Goal: Complete application form

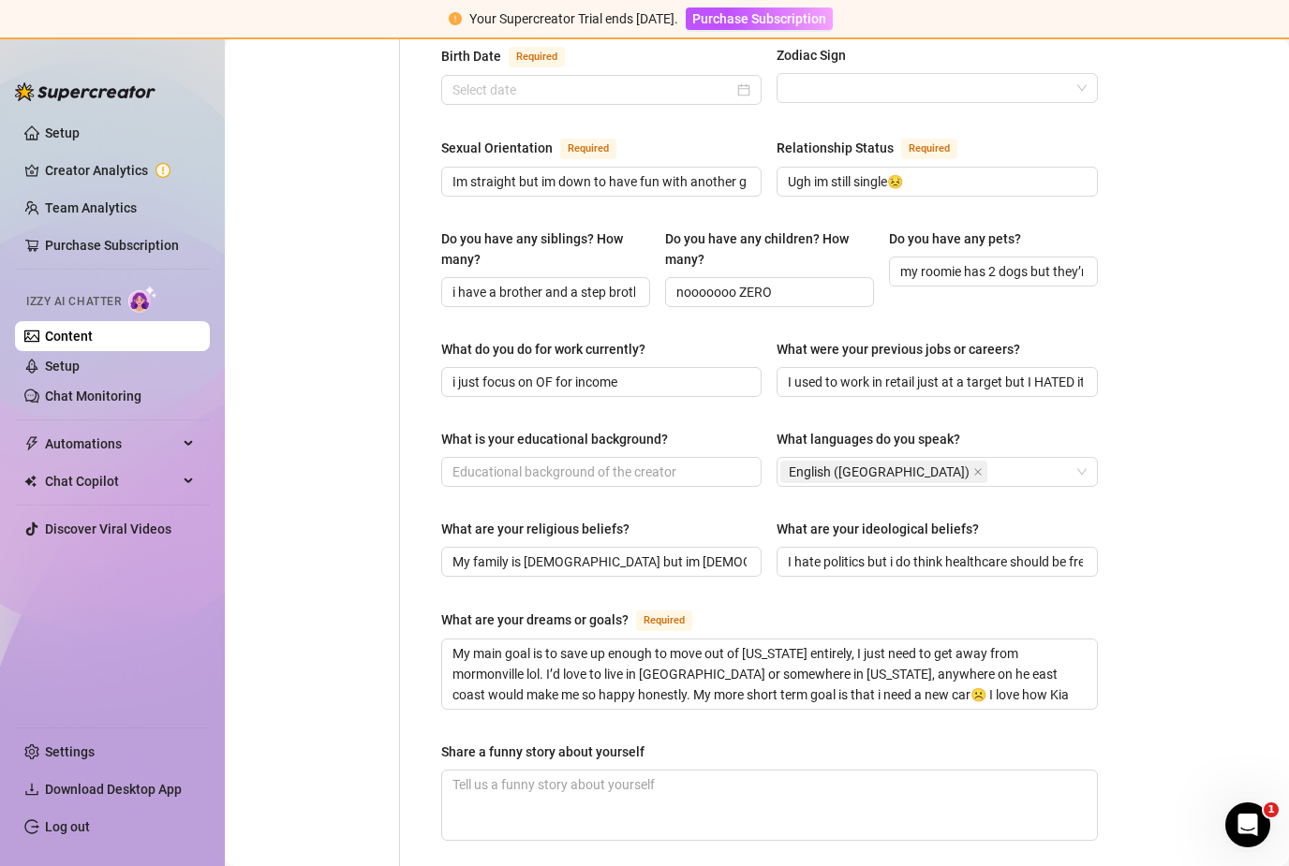
scroll to position [690, 0]
click at [467, 461] on input "What is your educational background?" at bounding box center [599, 471] width 294 height 21
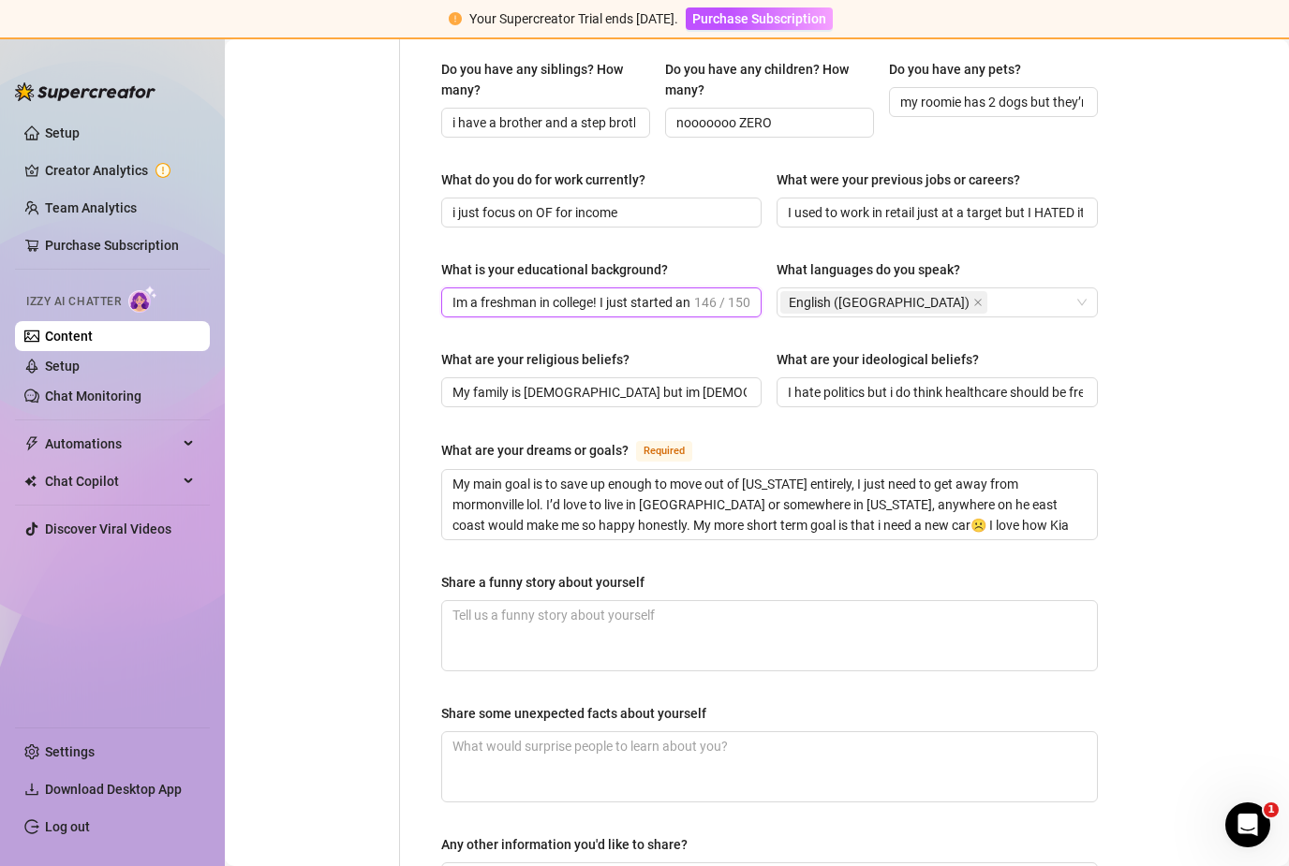
scroll to position [979, 0]
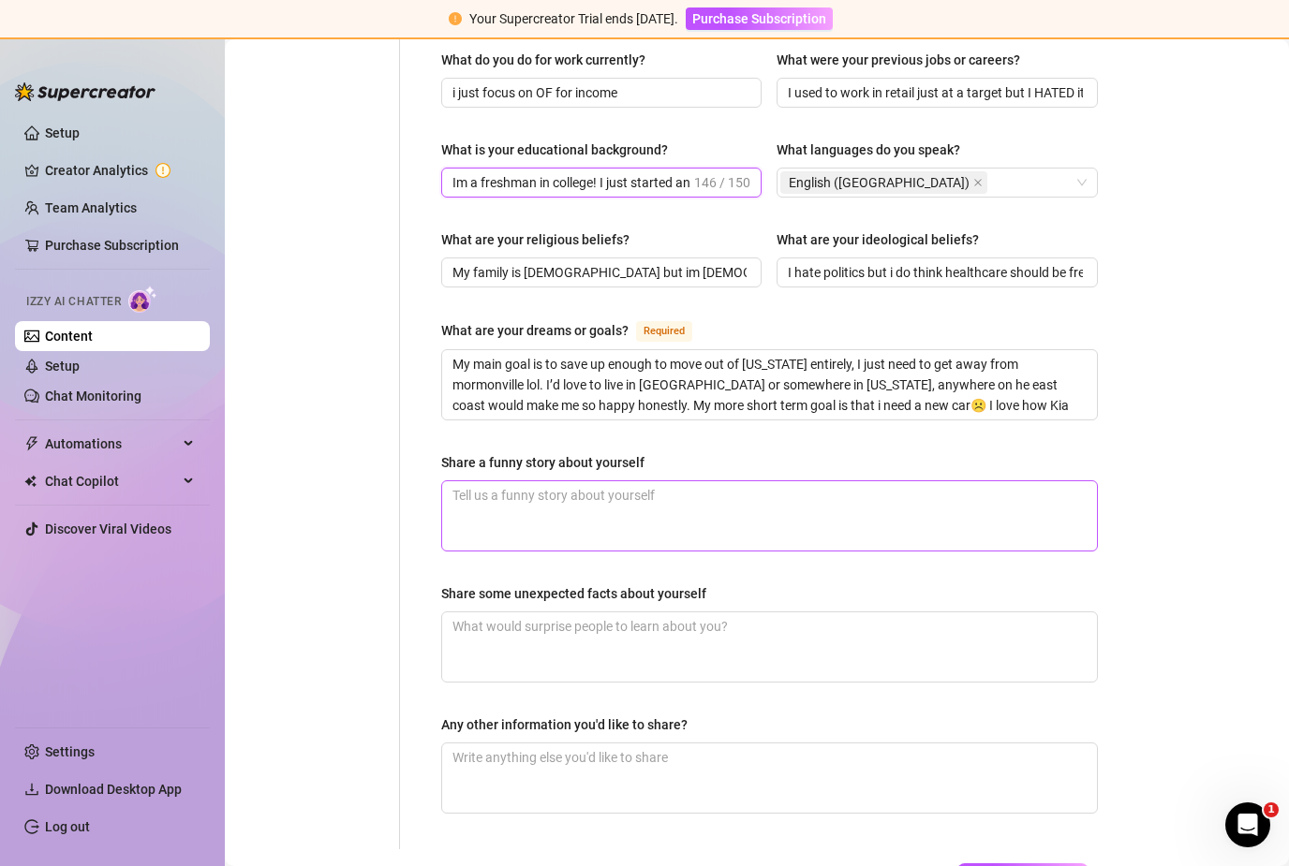
type input "Im a freshman in college! I just started and im taking 3 classes, just general …"
click at [625, 481] on textarea "Share a funny story about yourself" at bounding box center [769, 515] width 655 height 69
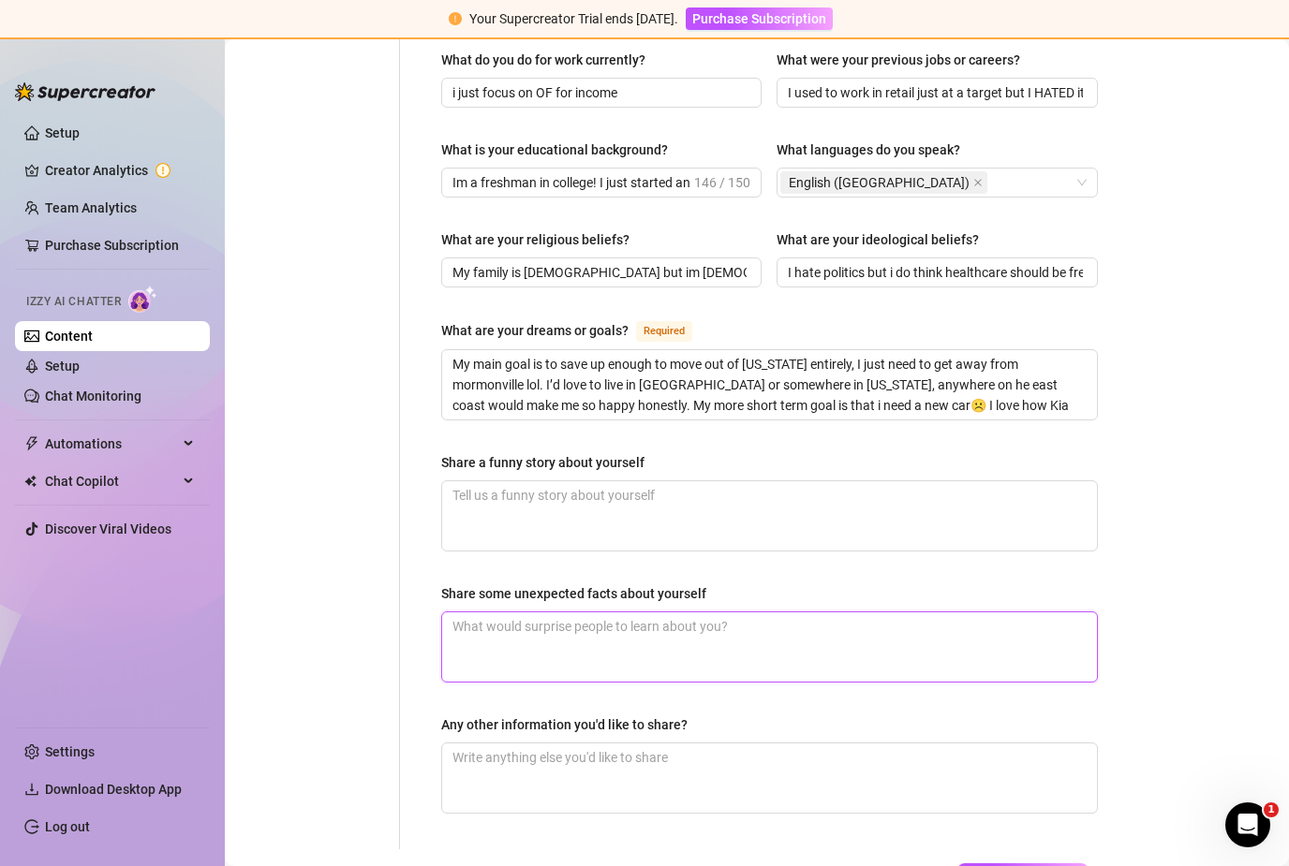
click at [588, 613] on textarea "Share some unexpected facts about yourself" at bounding box center [769, 647] width 655 height 69
click at [1039, 865] on span "Save All Changes" at bounding box center [1022, 878] width 103 height 15
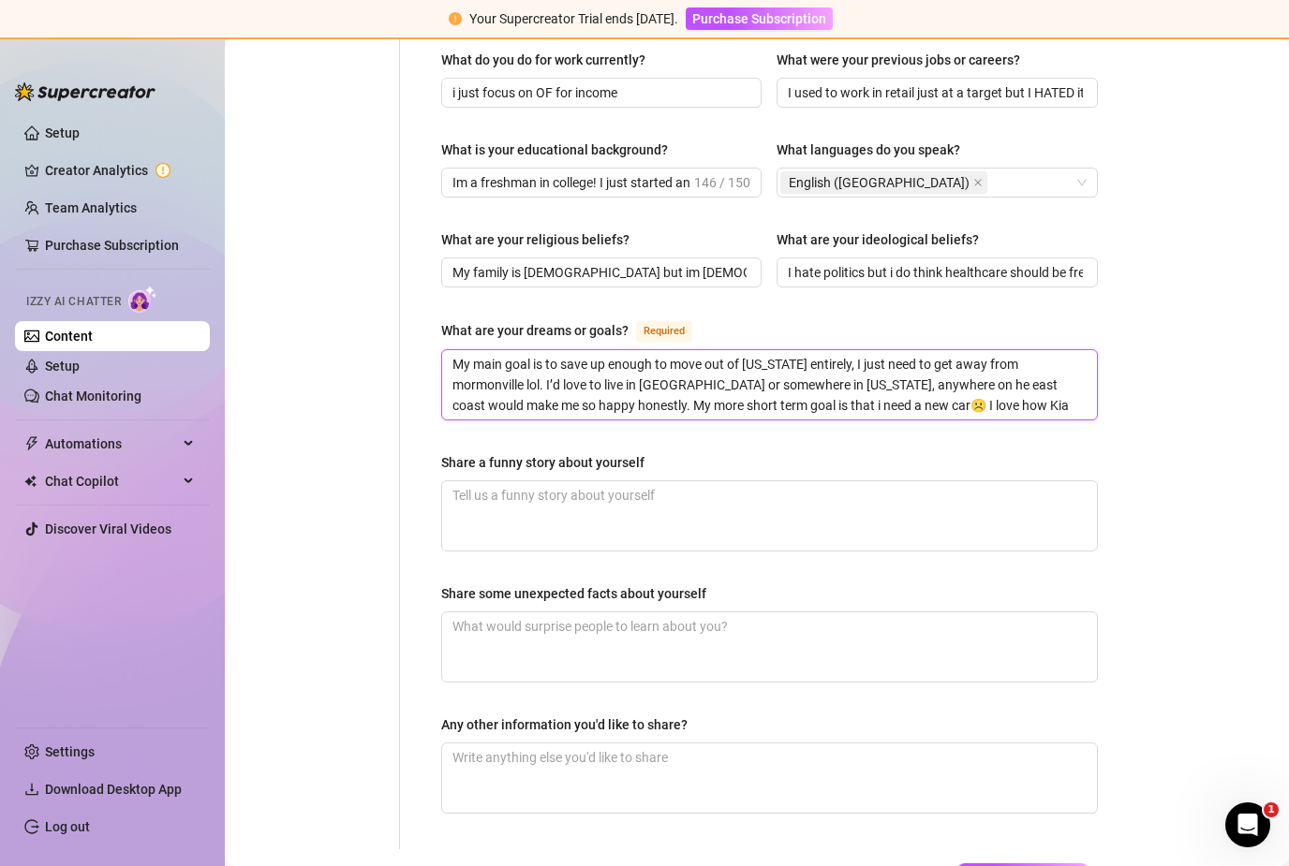
click at [872, 350] on textarea "My main goal is to save up enough to move out of [US_STATE] entirely, I just ne…" at bounding box center [769, 384] width 655 height 69
type textarea "My main goal is to save up enough to move out of [US_STATE] entirely, I just ne…"
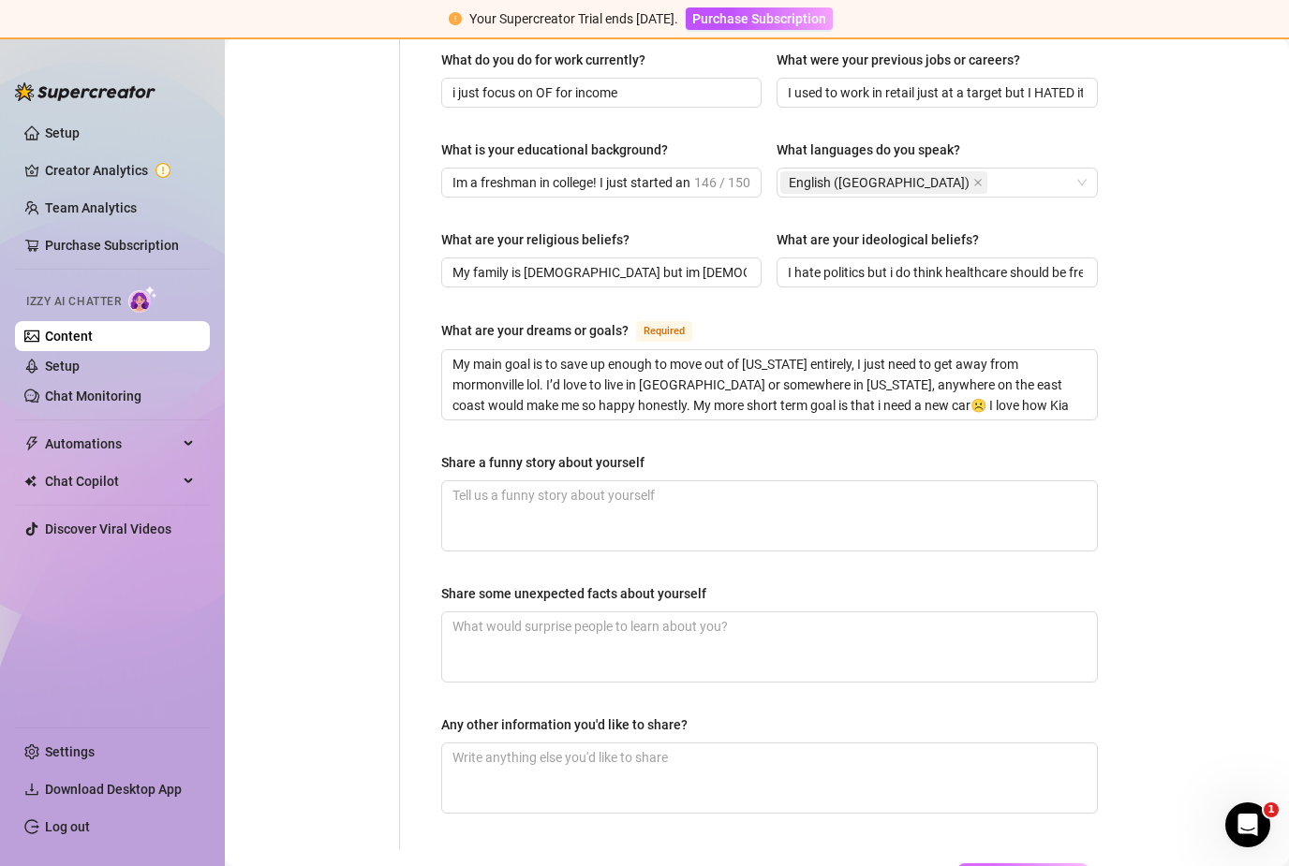
click at [988, 865] on span "Save All Changes" at bounding box center [1022, 878] width 103 height 15
click at [729, 481] on textarea "Share a funny story about yourself" at bounding box center [769, 515] width 655 height 69
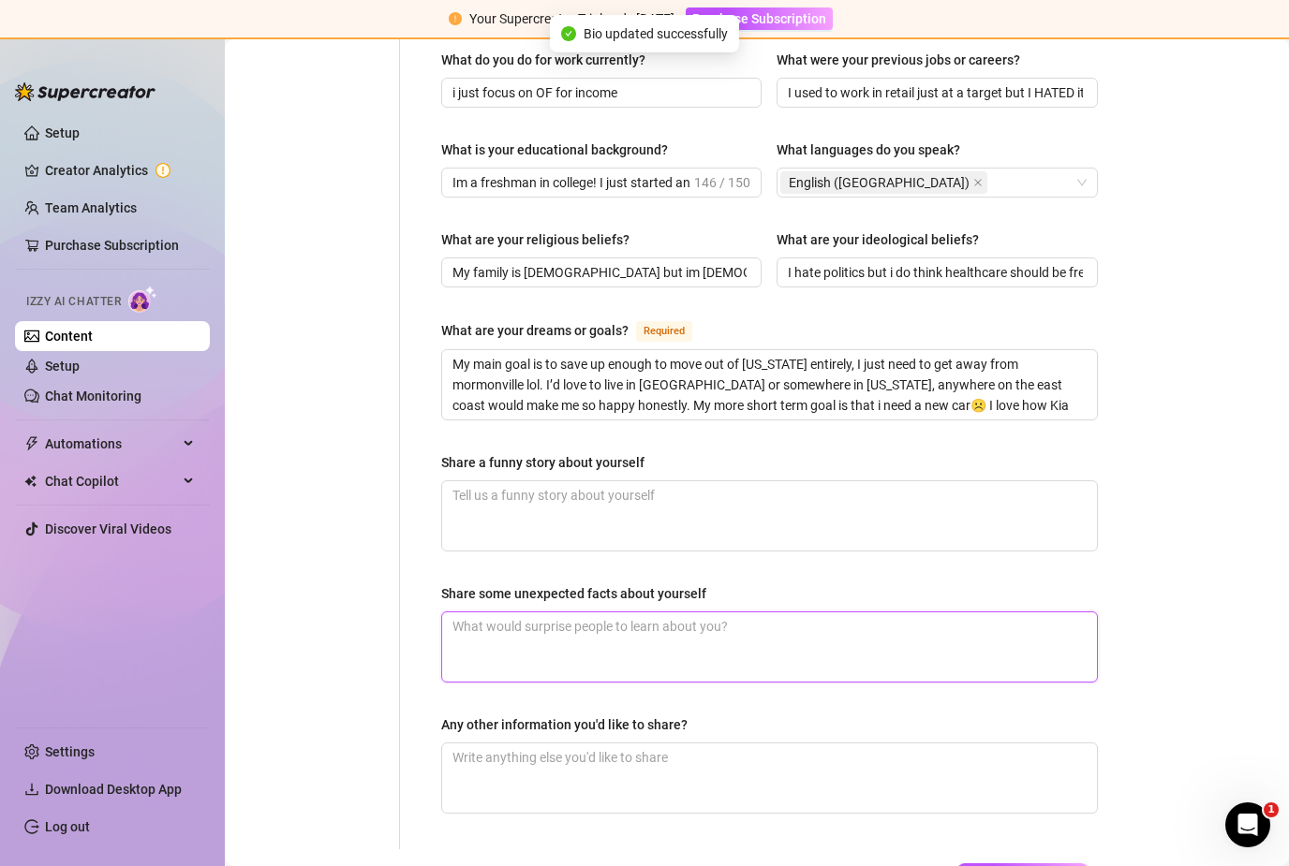
click at [704, 613] on textarea "Share some unexpected facts about yourself" at bounding box center [769, 647] width 655 height 69
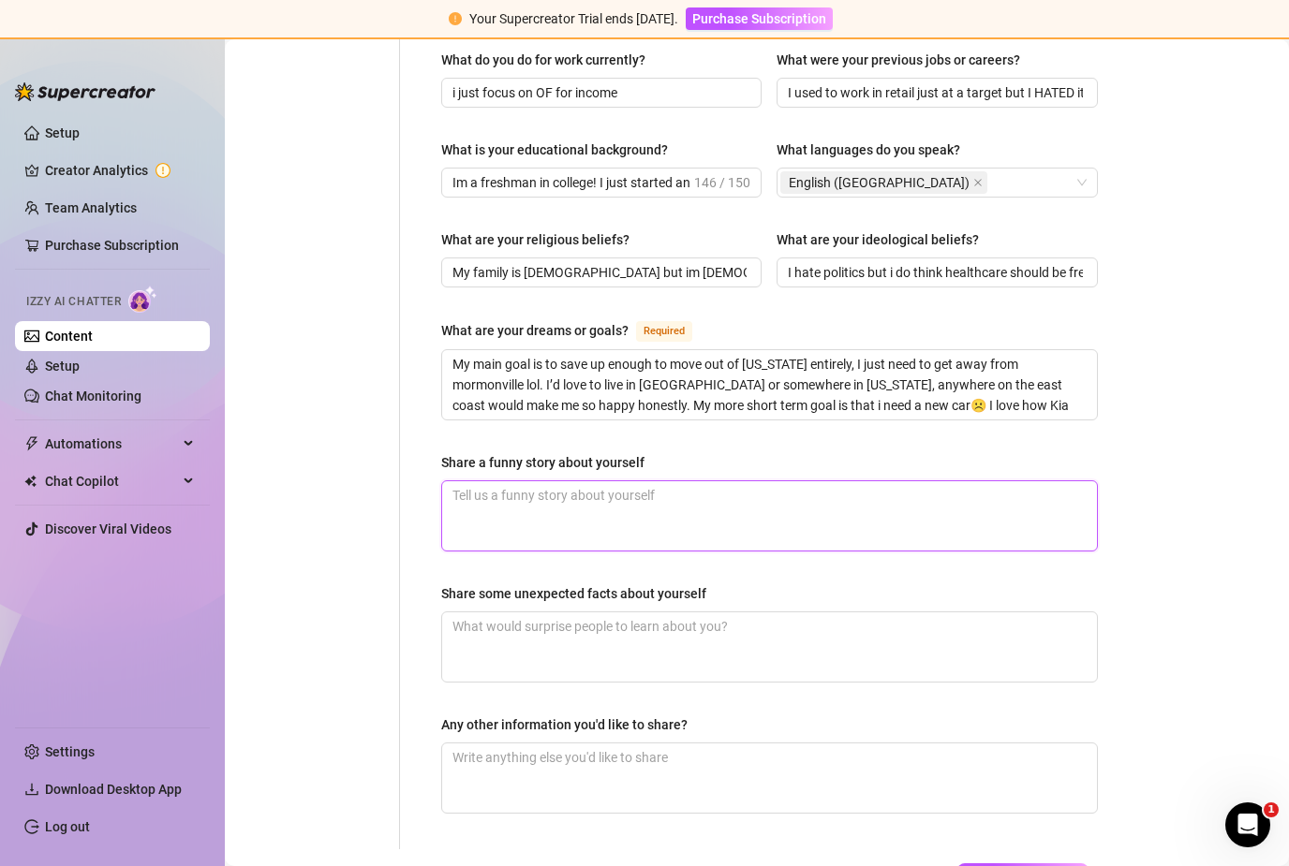
click at [567, 481] on textarea "Share a funny story about yourself" at bounding box center [769, 515] width 655 height 69
click at [735, 481] on textarea "Share a funny story about yourself" at bounding box center [769, 515] width 655 height 69
paste textarea "As a college girl in [US_STATE] obsessed with volleyball, I lived for game days…"
type textarea "As a college girl in [US_STATE] obsessed with volleyball, I lived for game days…"
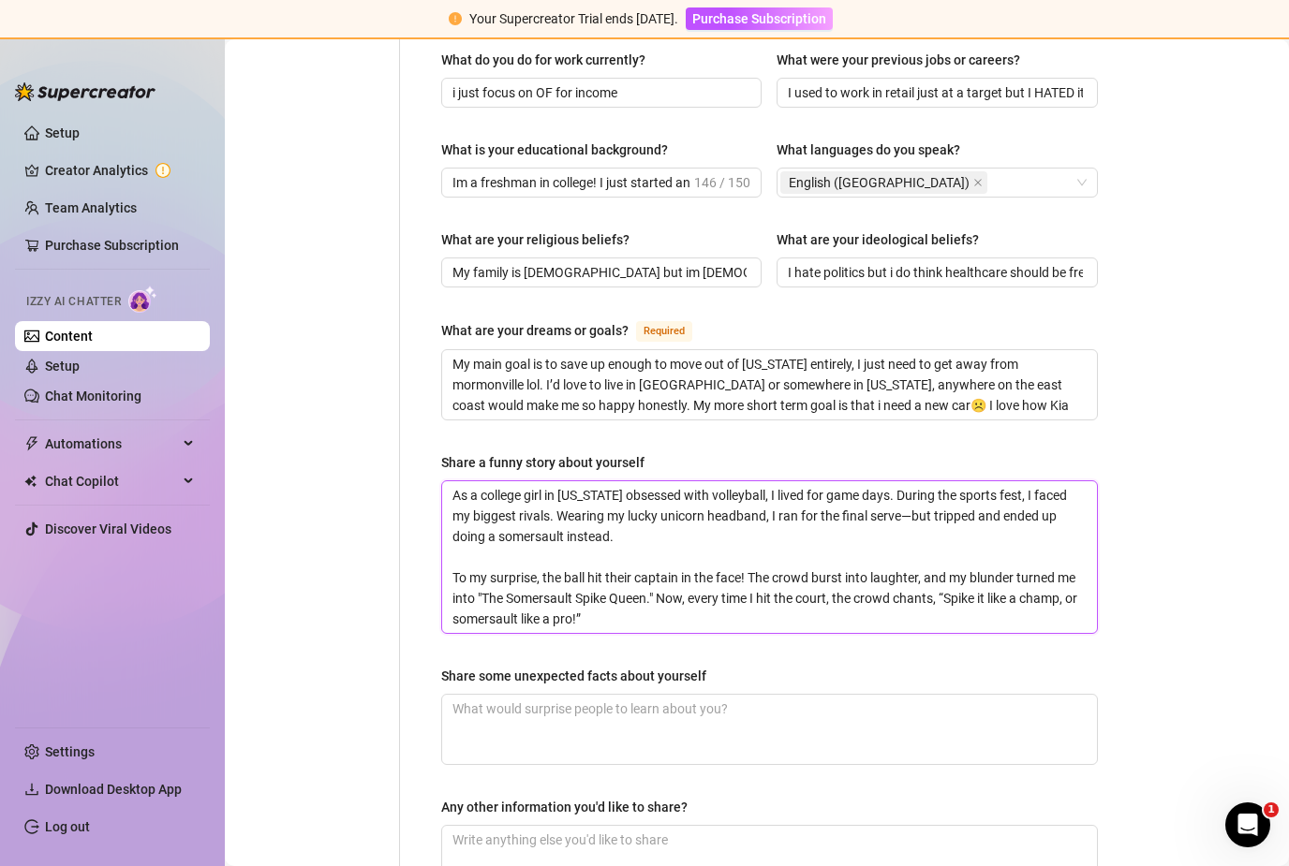
scroll to position [0, 0]
drag, startPoint x: 876, startPoint y: 406, endPoint x: 450, endPoint y: 401, distance: 425.2
click at [450, 481] on textarea "As a college girl in [US_STATE] obsessed with volleyball, I lived for game days…" at bounding box center [769, 557] width 655 height 152
type textarea "During the sports fest, I faced my biggest rivals. Wearing my lucky unicorn hea…"
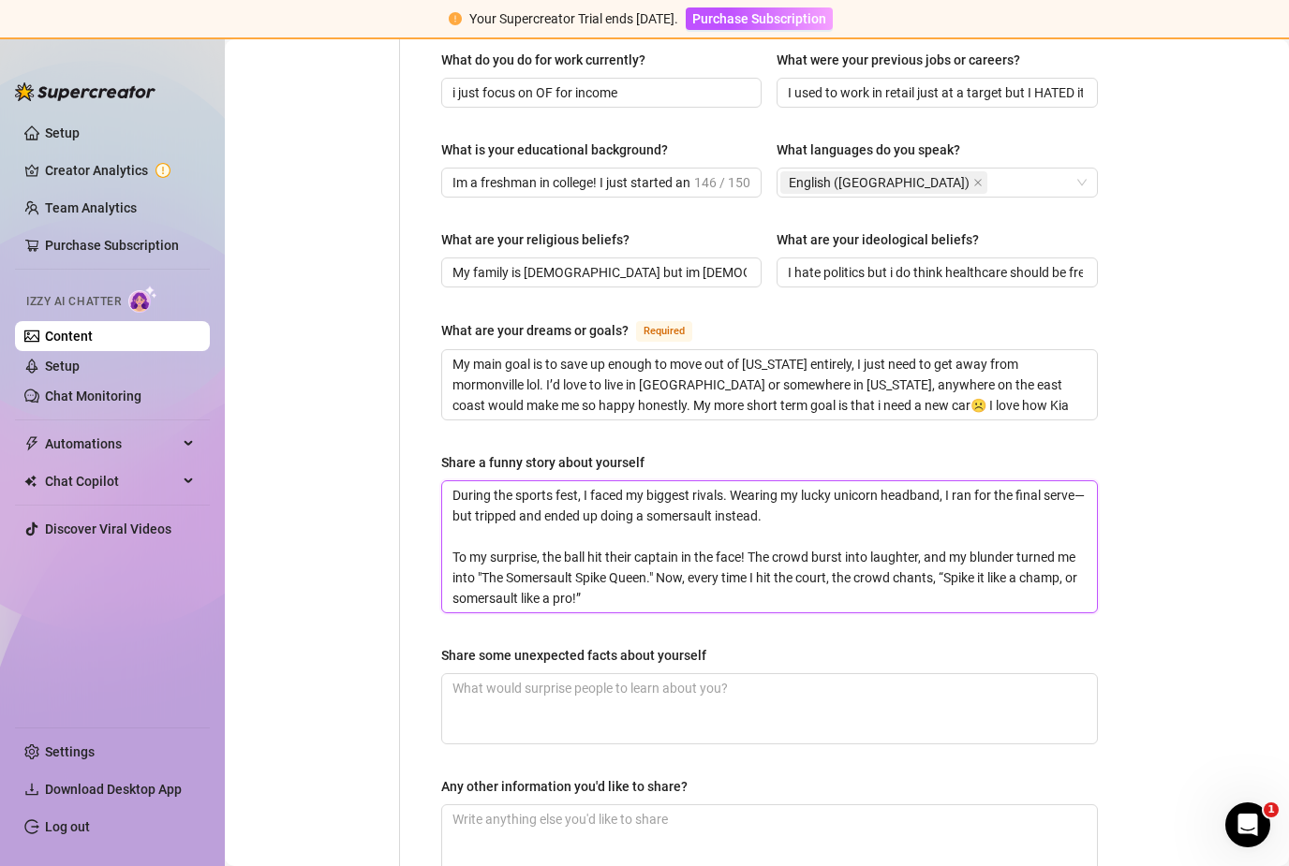
click at [577, 481] on textarea "During the sports fest, I faced my biggest rivals. Wearing my lucky unicorn hea…" at bounding box center [769, 546] width 655 height 131
type textarea "During the sports fes, I faced my biggest rivals. Wearing my lucky unicorn head…"
type textarea "During the sports fe, I faced my biggest rivals. Wearing my lucky unicorn headb…"
type textarea "During the sports f, I faced my biggest rivals. Wearing my lucky unicorn headba…"
type textarea "During the sports , I faced my biggest rivals. Wearing my lucky unicorn headban…"
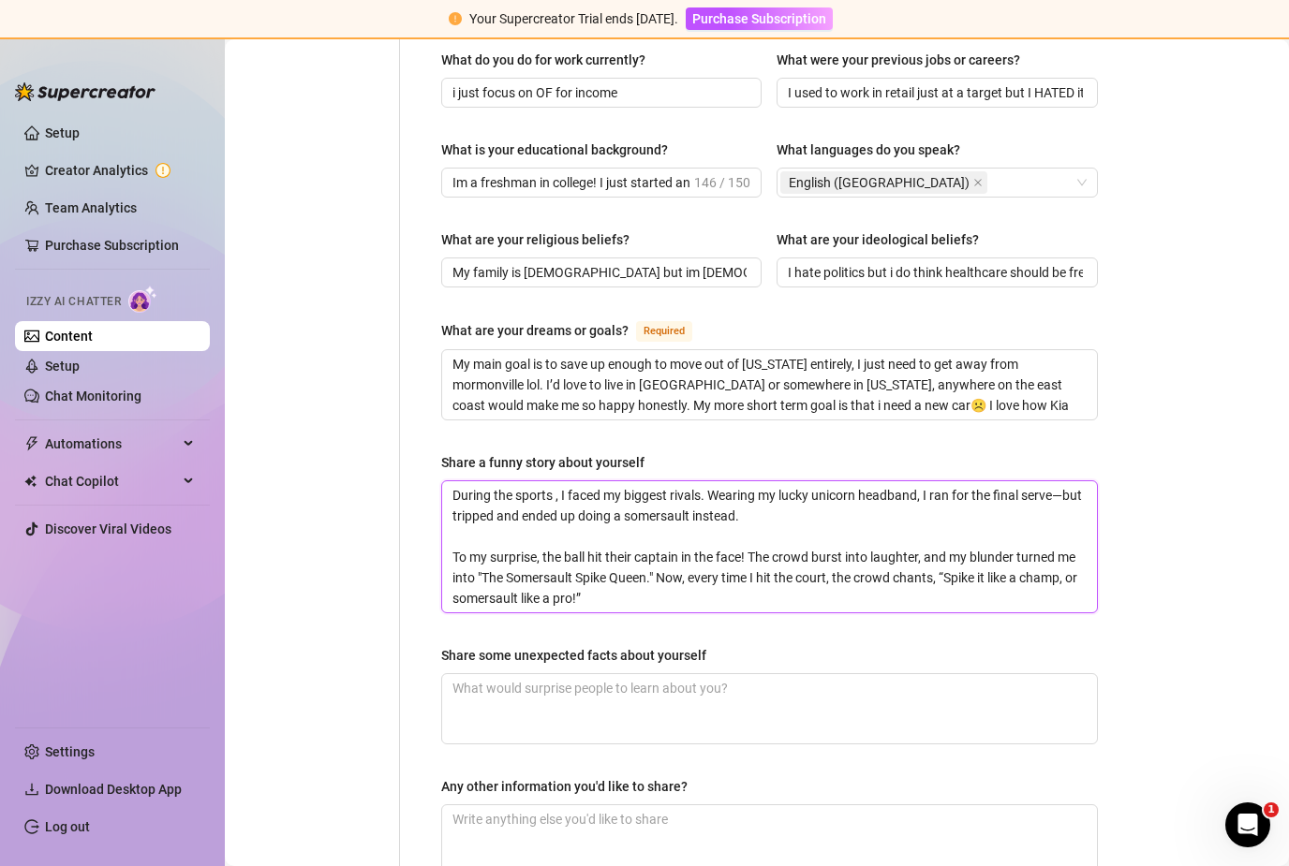
type textarea "During the sports, I faced my biggest rivals. Wearing my lucky unicorn headband…"
type textarea "During the sport, I faced my biggest rivals. Wearing my lucky unicorn headband,…"
type textarea "During the spor, I faced my biggest rivals. Wearing my lucky unicorn headband, …"
type textarea "During the spo, I faced my biggest rivals. Wearing my lucky unicorn headband, I…"
type textarea "During the sp, I faced my biggest rivals. Wearing my lucky unicorn headband, I …"
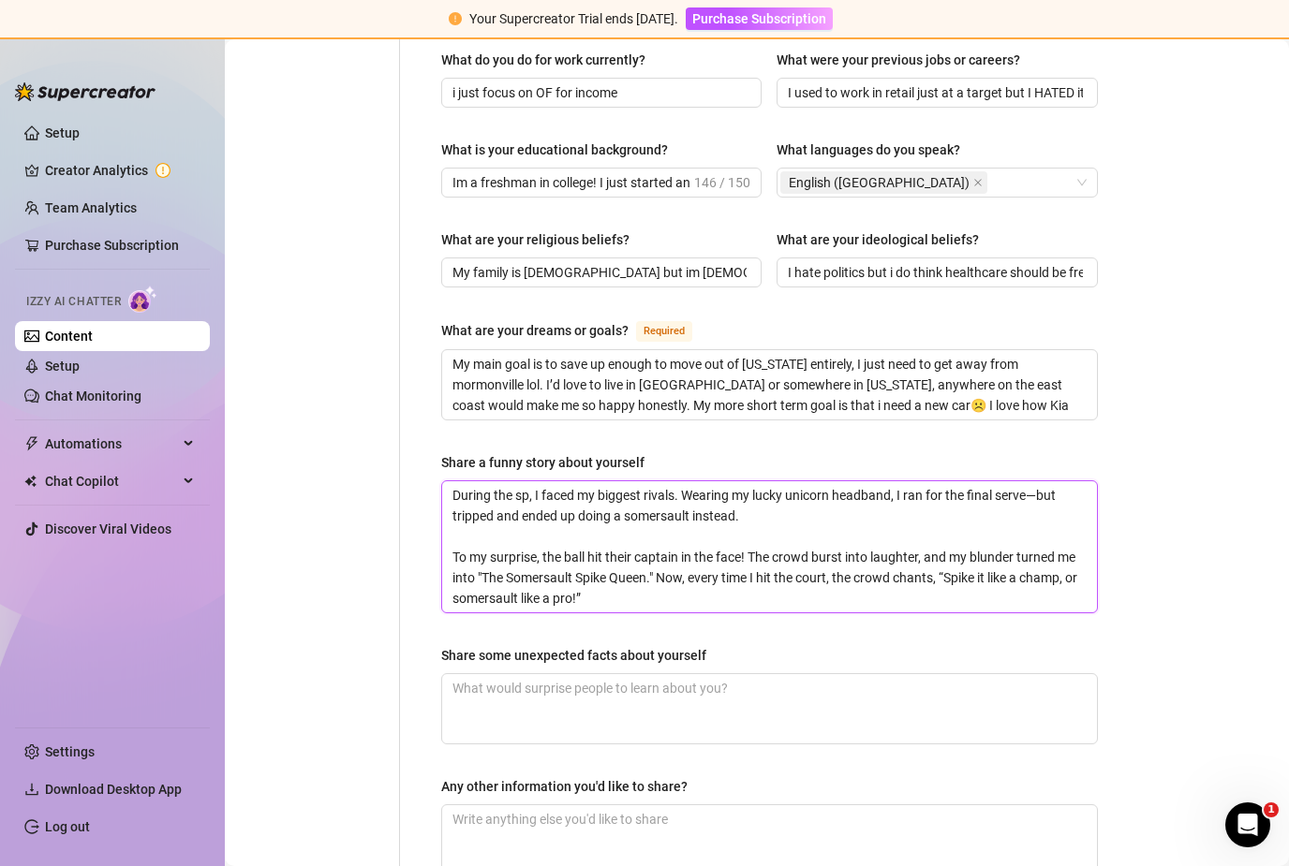
type textarea "During the s, I faced my biggest rivals. Wearing my lucky unicorn headband, I r…"
type textarea "During the , I faced my biggest rivals. Wearing my lucky unicorn headband, I ra…"
type textarea "During the, I faced my biggest rivals. Wearing my lucky unicorn headband, I ran…"
type textarea "During th, I faced my biggest rivals. Wearing my lucky unicorn headband, I ran …"
type textarea "During t, I faced my biggest rivals. Wearing my lucky unicorn headband, I ran f…"
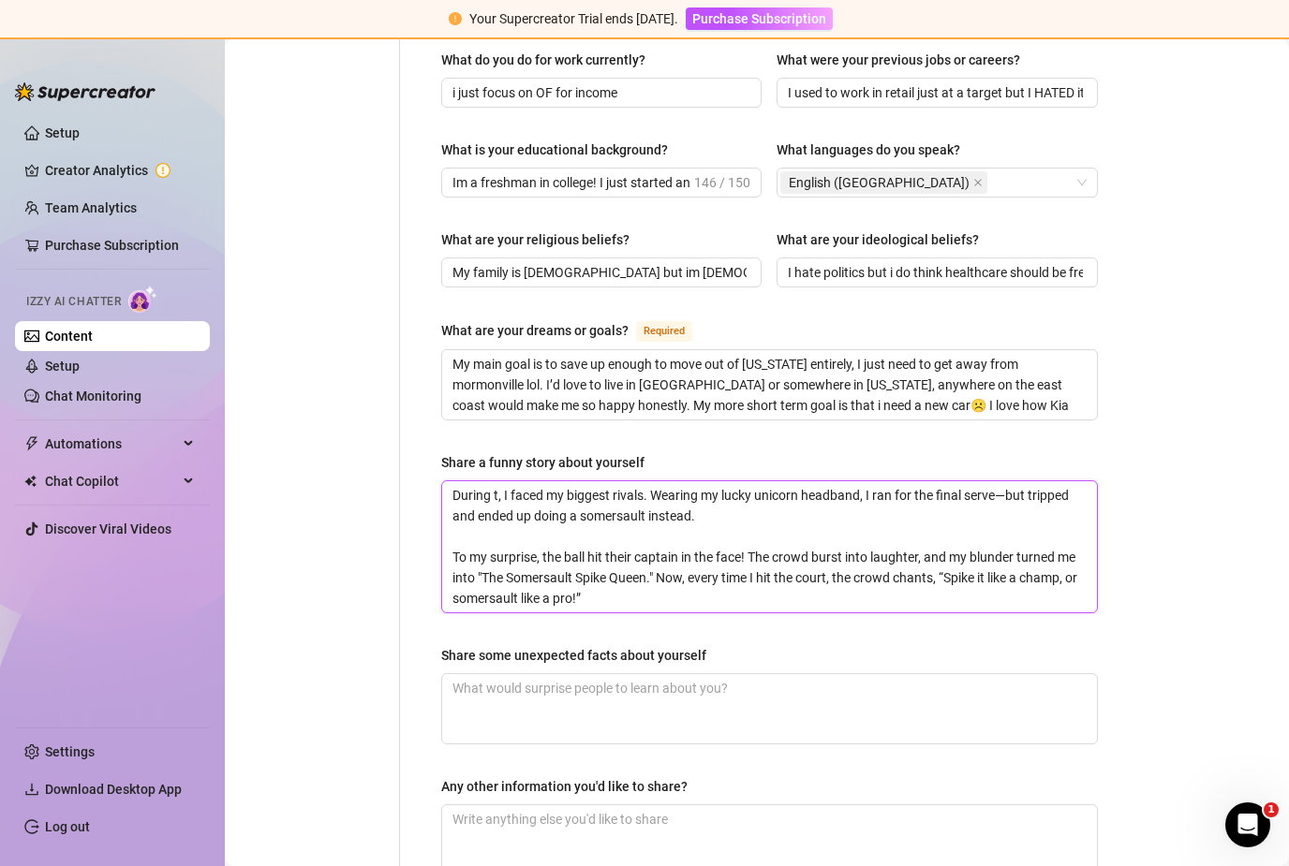
type textarea "During , I faced my biggest rivals. Wearing my lucky unicorn headband, I ran fo…"
type textarea "During a, I faced my biggest rivals. Wearing my lucky unicorn headband, I ran f…"
type textarea "During a , I faced my biggest rivals. Wearing my lucky unicorn headband, I ran …"
type textarea "During a v, I faced my biggest rivals. Wearing my lucky unicorn headband, I ran…"
type textarea "During a vo, I faced my biggest rivals. Wearing my lucky unicorn headband, I ra…"
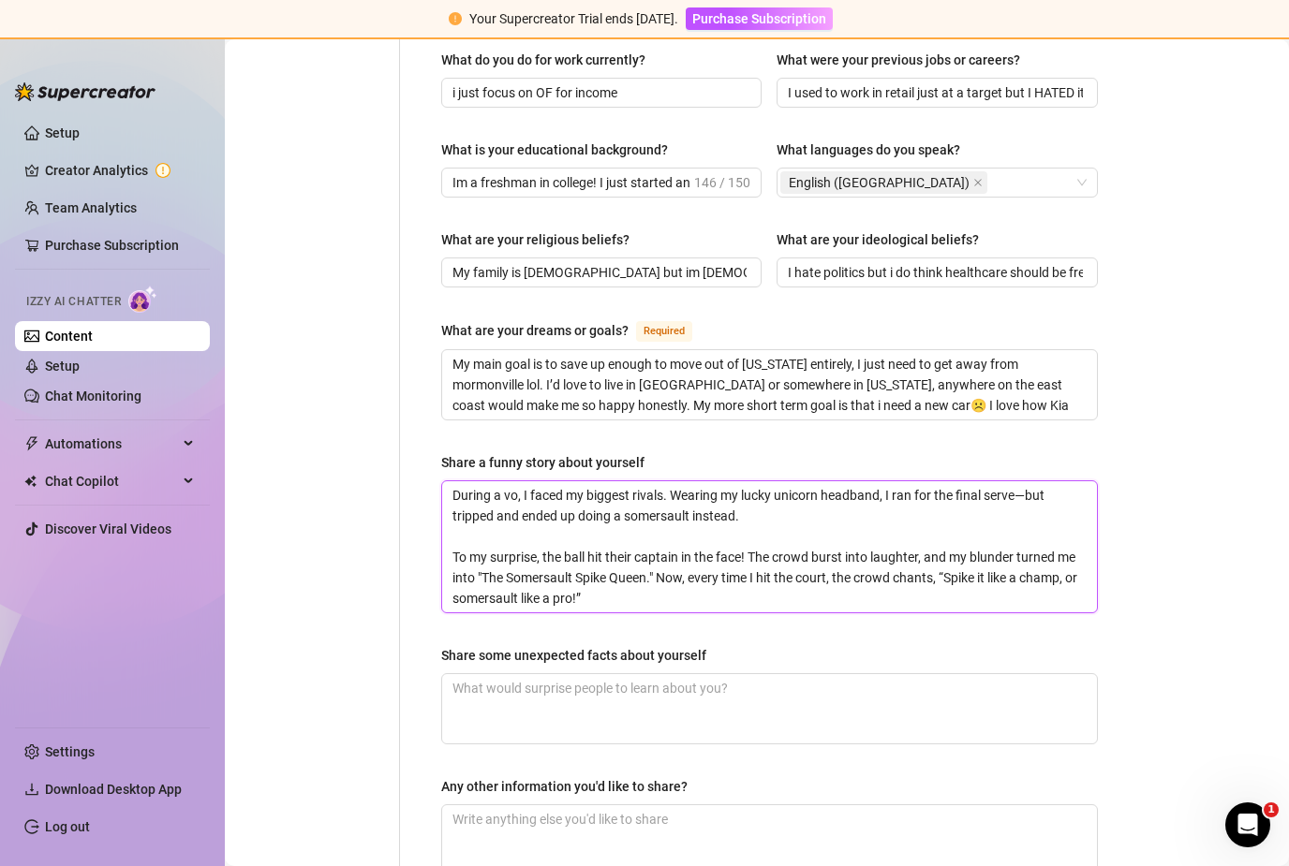
type textarea "During a vol, I faced my biggest rivals. Wearing my lucky unicorn headband, I r…"
type textarea "During a [PERSON_NAME], I faced my biggest rivals. Wearing my lucky unicorn hea…"
type textarea "During a volle, I faced my biggest rivals. Wearing my lucky unicorn headband, I…"
type textarea "During a volley, I faced my biggest rivals. Wearing my lucky unicorn headband, …"
type textarea "During a volleyb, I faced my biggest rivals. Wearing my lucky unicorn headband,…"
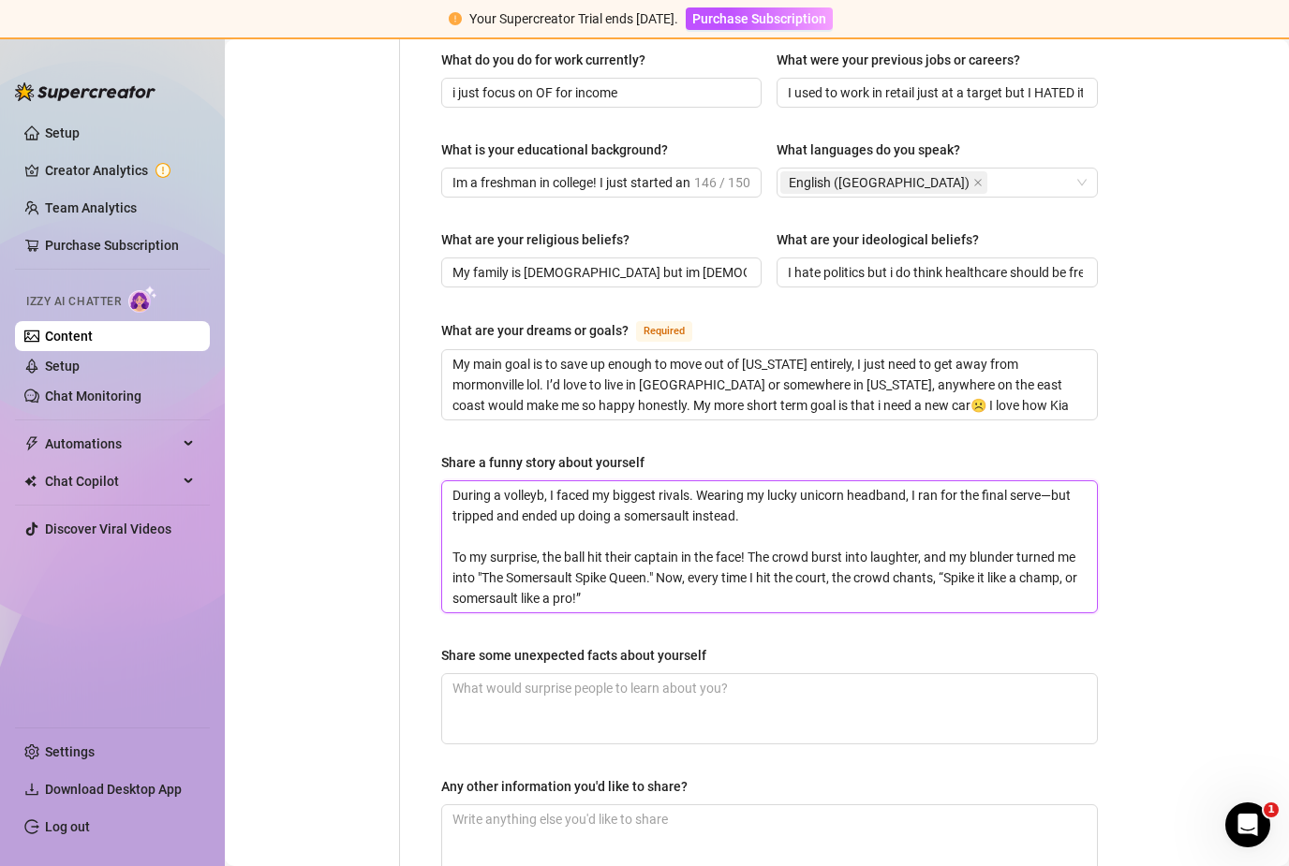
type textarea "During a volleyba, I faced my biggest rivals. Wearing my lucky unicorn headband…"
type textarea "During a volleybal, I faced my biggest rivals. Wearing my lucky unicorn headban…"
type textarea "During a volleyball, I faced my biggest rivals. Wearing my lucky unicorn headba…"
type textarea "During a volleyball , I faced my biggest rivals. Wearing my lucky unicorn headb…"
type textarea "During a volleyball t, I faced my biggest rivals. Wearing my lucky unicorn head…"
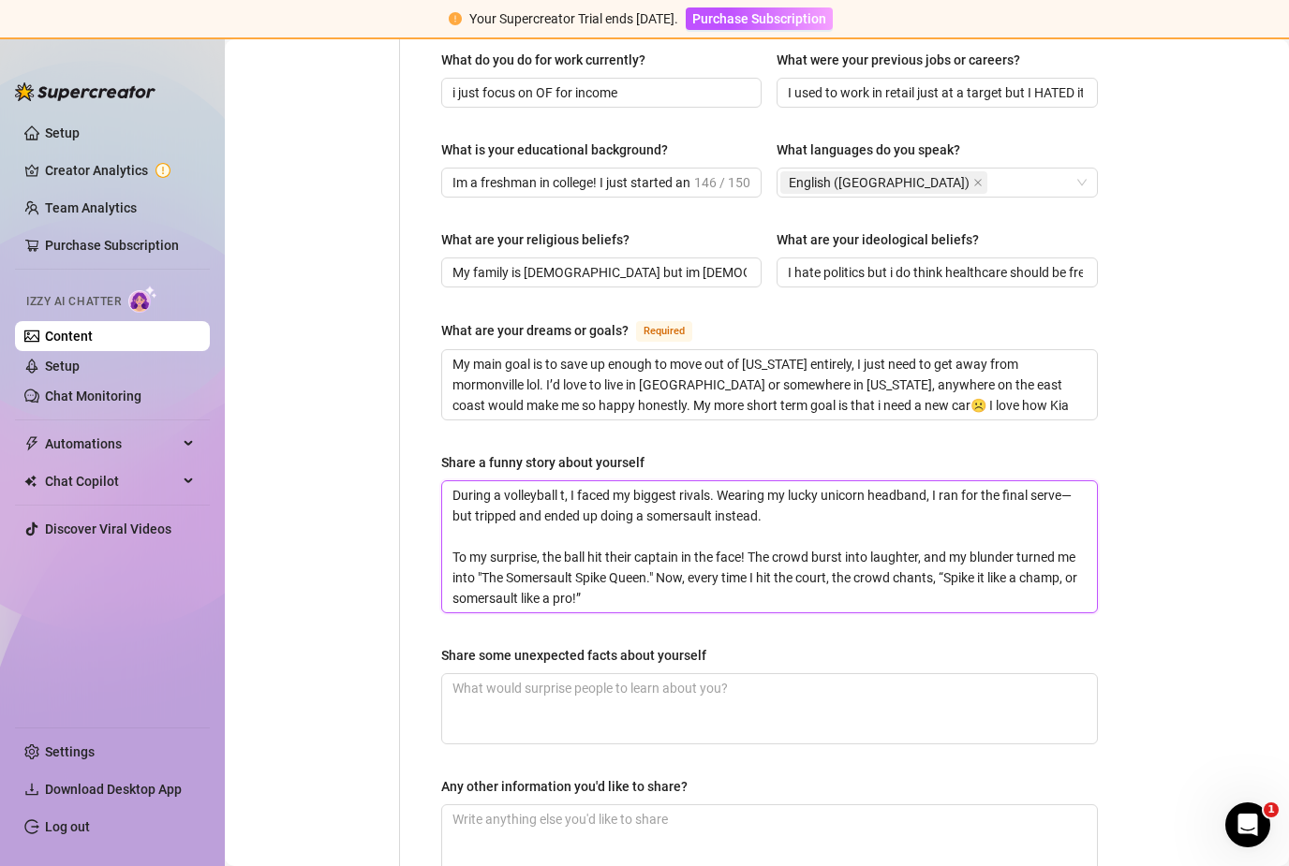
type textarea "During a volleyball to, I faced my biggest rivals. Wearing my lucky unicorn hea…"
type textarea "During a volleyball tou, I faced my biggest rivals. Wearing my lucky unicorn he…"
type textarea "During a volleyball tour, I faced my biggest rivals. Wearing my lucky unicorn h…"
type textarea "During a volleyball tourn, I faced my biggest rivals. Wearing my lucky unicorn …"
type textarea "During a volleyball tourna, I faced my biggest rivals. Wearing my lucky unicorn…"
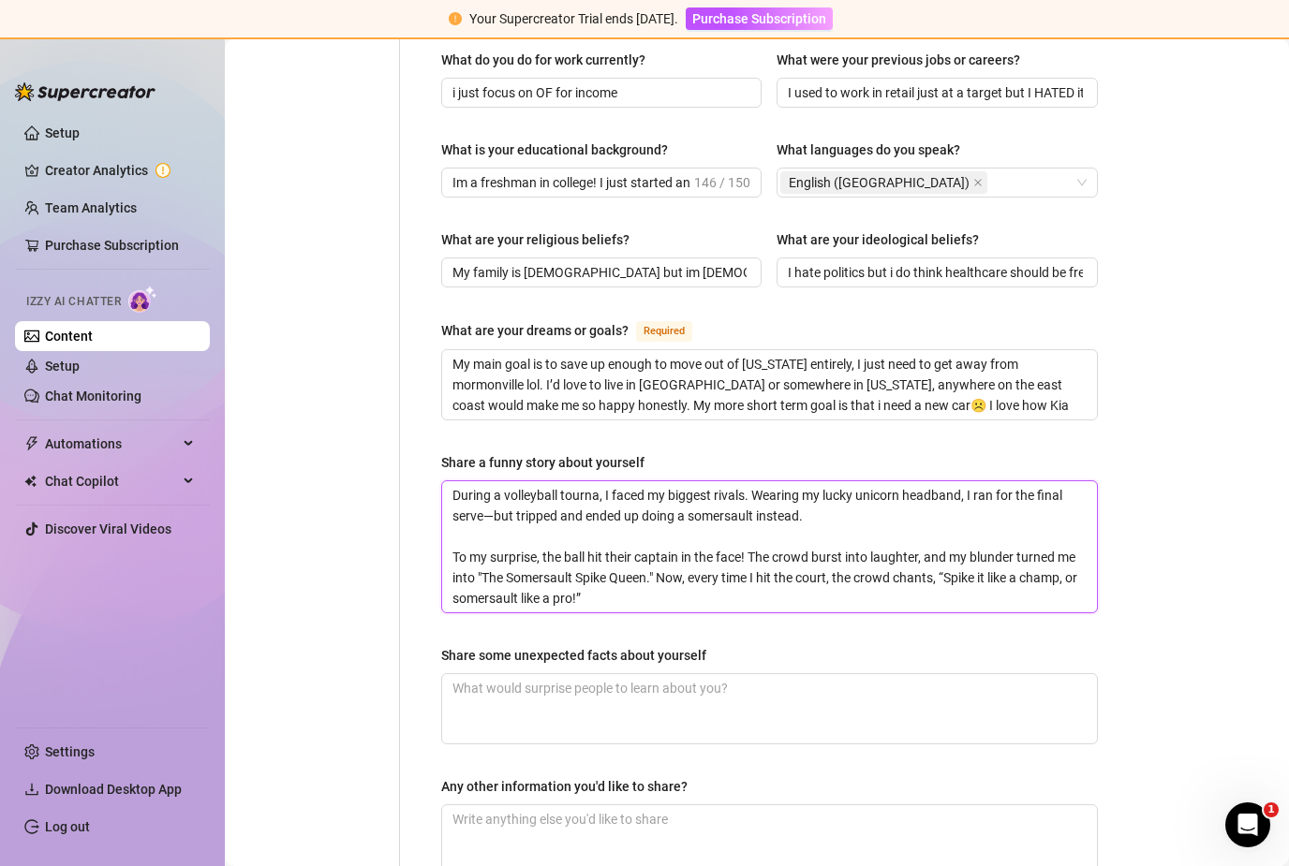
type textarea "During a volleyball tournam, I faced my biggest rivals. Wearing my lucky unicor…"
type textarea "During a volleyball tourname, I faced my biggest rivals. Wearing my lucky unico…"
type textarea "During a volleyball tournamen, I faced my biggest rivals. Wearing my lucky unic…"
type textarea "During a volleyball tournament, I faced my biggest rivals. Wearing my lucky uni…"
type textarea "During a volleyball tournament I faced my biggest rivals. Wearing my lucky unic…"
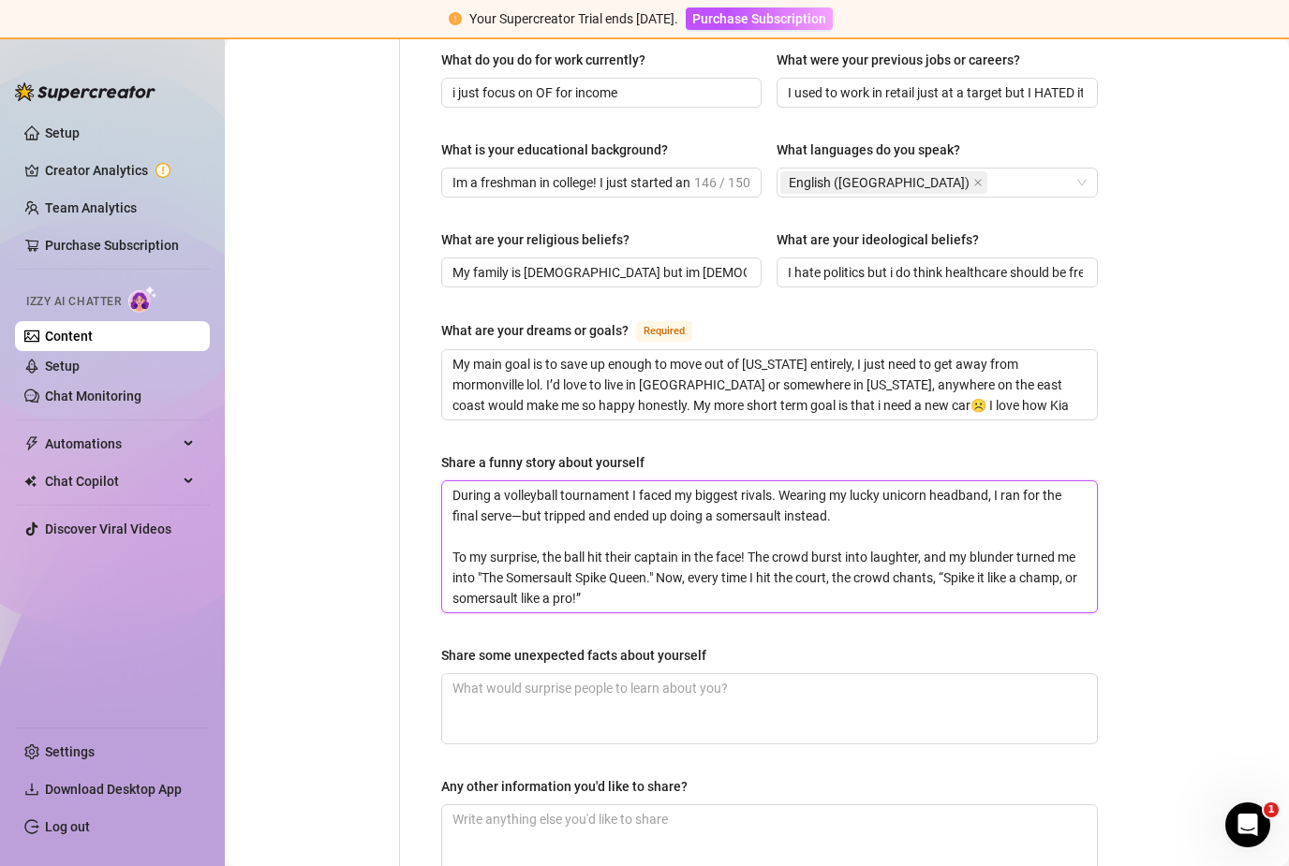
click at [693, 481] on textarea "During a volleyball tournament I faced my biggest rivals. Wearing my lucky unic…" at bounding box center [769, 546] width 655 height 131
type textarea "During a volleyball tournament I faced m biggest rivals. Wearing my lucky unico…"
type textarea "During a volleyball tournament I faced biggest rivals. Wearing my lucky unicorn…"
type textarea "During a volleyball tournament I faced o biggest rivals. Wearing my lucky unico…"
type textarea "During a volleyball tournament I faced on biggest rivals. Wearing my lucky unic…"
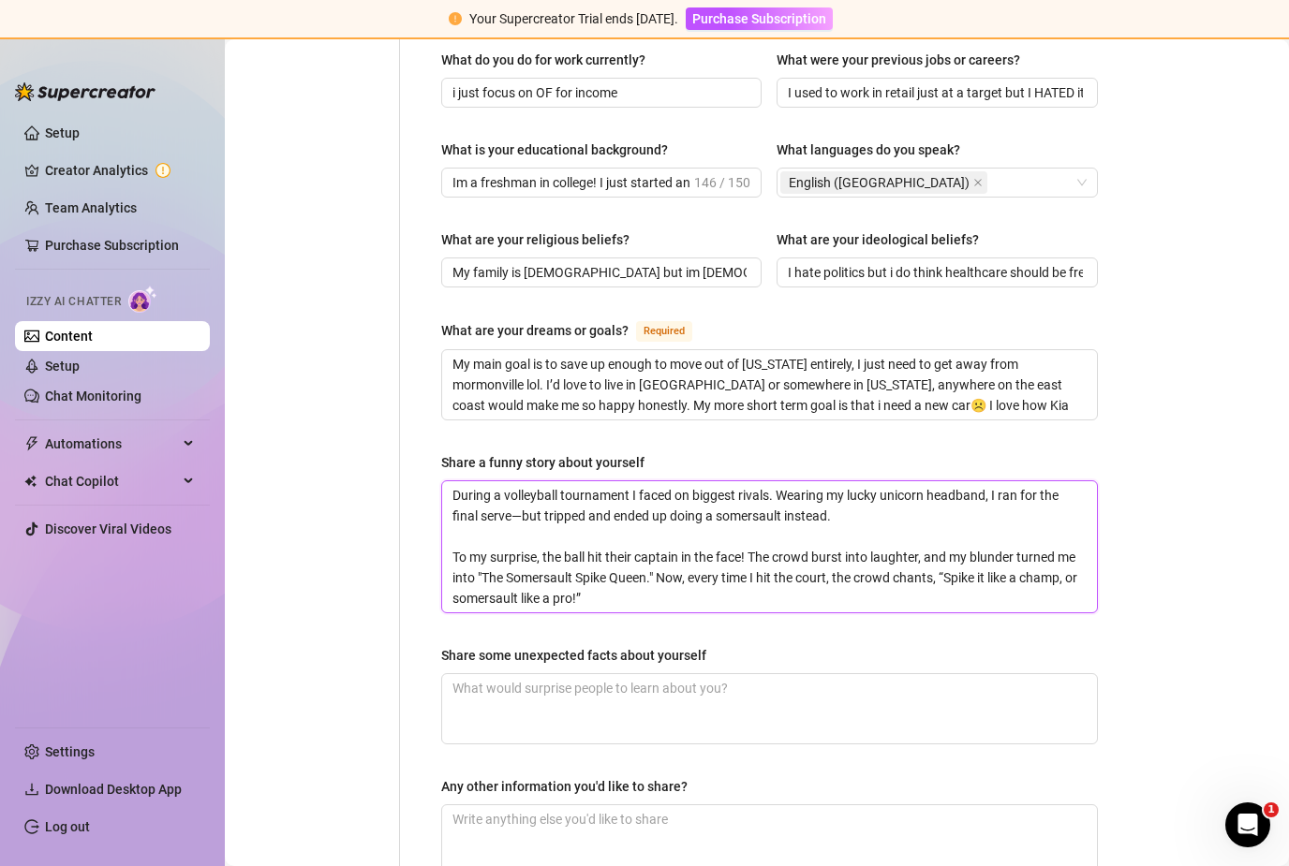
type textarea "During a volleyball tournament I faced one biggest rivals. Wearing my lucky uni…"
type textarea "During a volleyball tournament I faced one o biggest rivals. Wearing my lucky u…"
type textarea "During a volleyball tournament I faced one of biggest rivals. Wearing my lucky …"
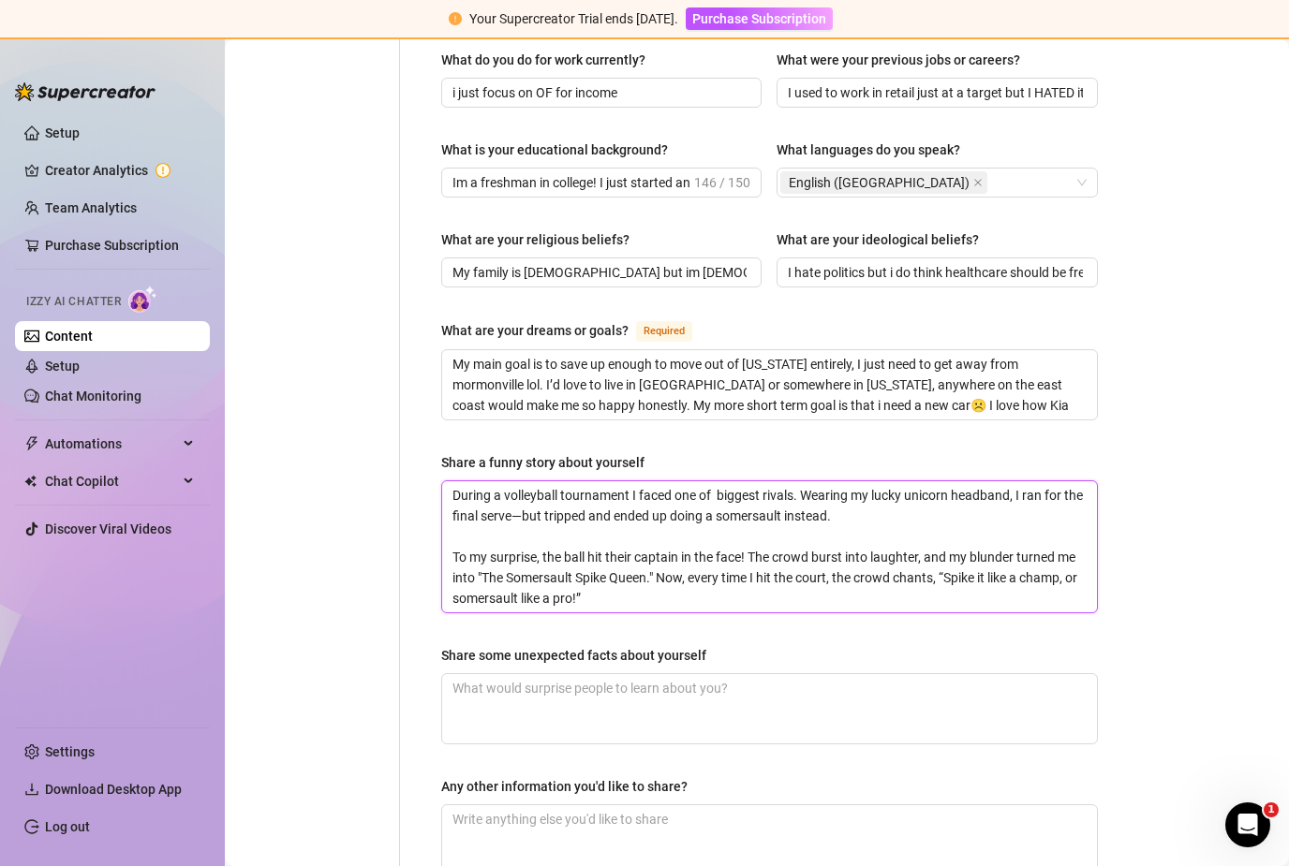
type textarea "During a volleyball tournament I faced one of o biggest rivals. Wearing my luck…"
type textarea "During a volleyball tournament I faced one of ou biggest rivals. Wearing my luc…"
type textarea "During a volleyball tournament I faced one of our biggest rivals. Wearing my lu…"
drag, startPoint x: 1035, startPoint y: 406, endPoint x: 820, endPoint y: 407, distance: 214.5
click at [820, 481] on textarea "During a volleyball tournament I faced one of our biggest rivals. Wearing my lu…" at bounding box center [769, 546] width 655 height 131
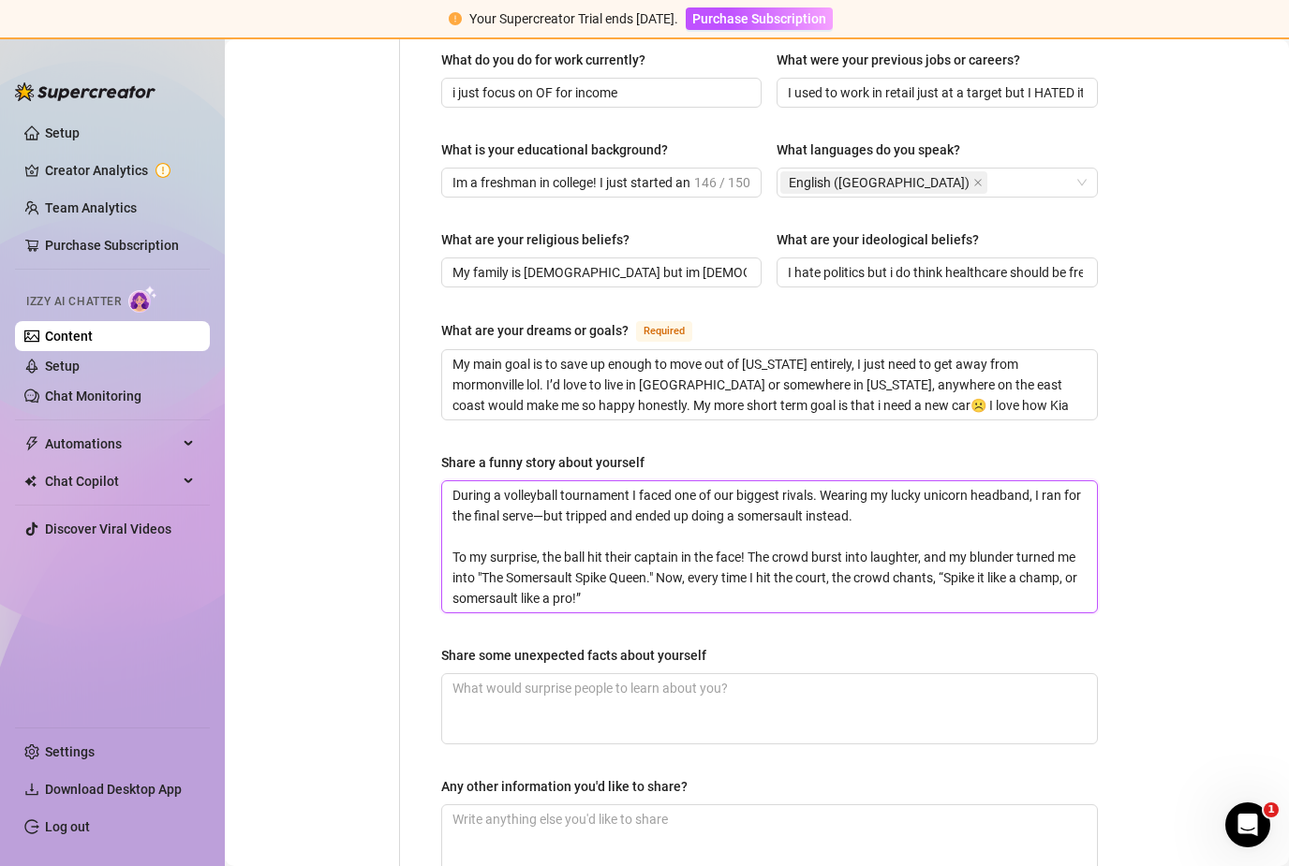
type textarea "During a volleyball tournament I faced one of our biggest rivals.I I ran for th…"
type textarea "During a volleyball tournament I faced one of our biggest rivals.I w I ran for …"
type textarea "During a volleyball tournament I faced one of our biggest rivals.I wa I ran for…"
type textarea "During a volleyball tournament I faced one of our biggest rivals.I was I ran fo…"
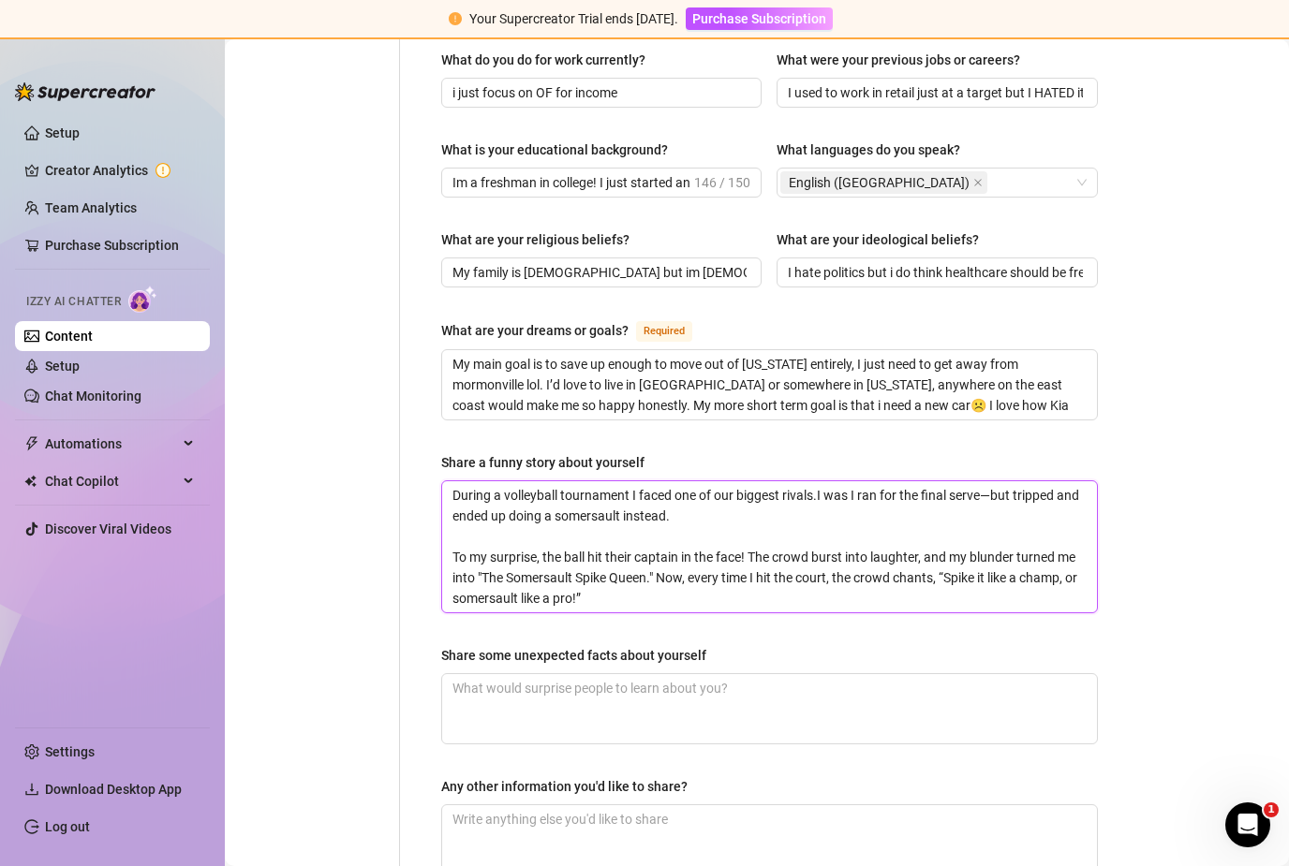
type textarea "During a volleyball tournament I faced one of our biggest rivals.I was I ran fo…"
type textarea "During a volleyball tournament I faced one of our biggest rivals.I was l I ran …"
type textarea "During a volleyball tournament I faced one of our biggest rivals.I was li I ran…"
type textarea "During a volleyball tournament I faced one of our biggest rivals.I was lit I ra…"
type textarea "During a volleyball tournament I faced one of our biggest rivals.I was lite I r…"
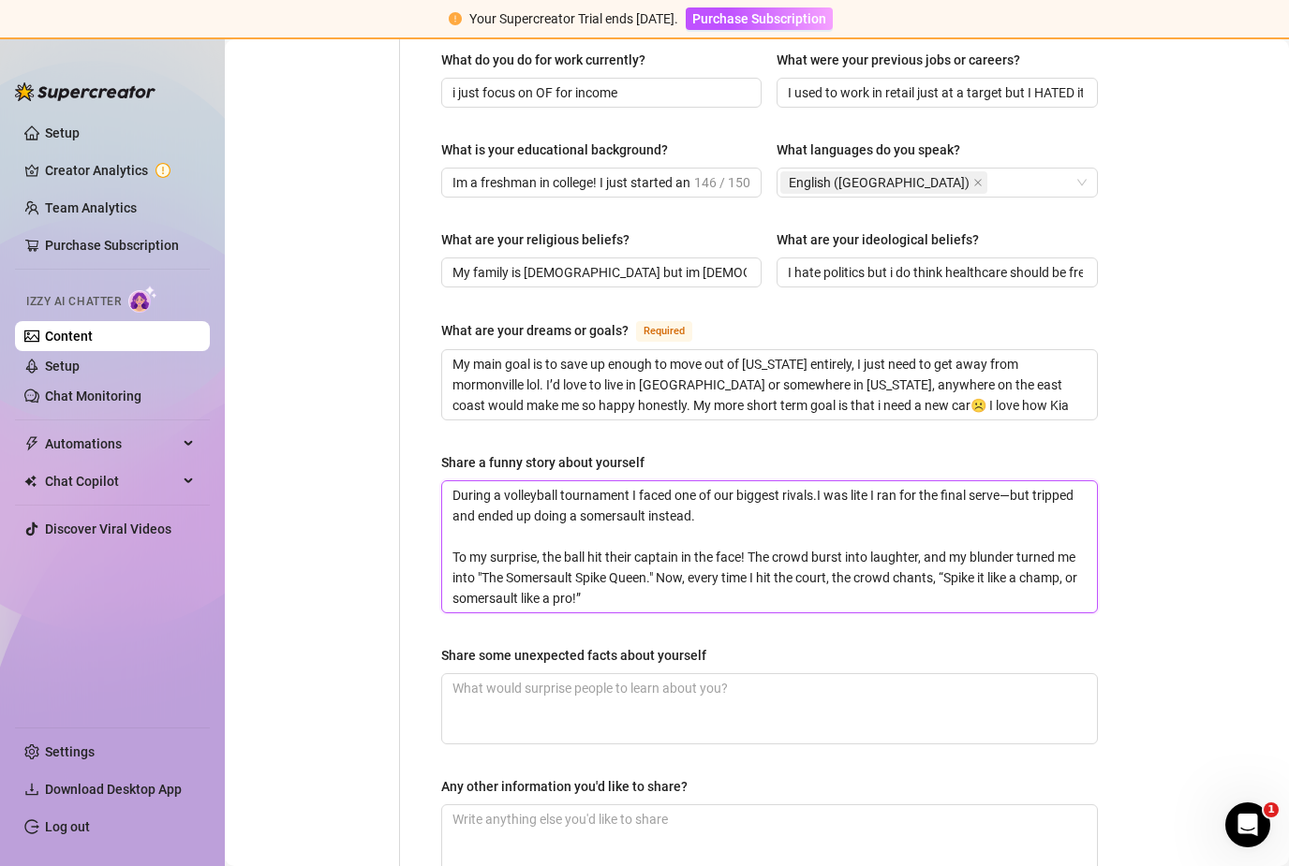
type textarea "During a volleyball tournament I faced one of our biggest rivals.I was liter I …"
type textarea "During a volleyball tournament I faced one of our biggest rivals.I was litera I…"
type textarea "During a volleyball tournament I faced one of our biggest rivals.I was literal …"
type textarea "During a volleyball tournament I faced one of our biggest rivals.I was literall…"
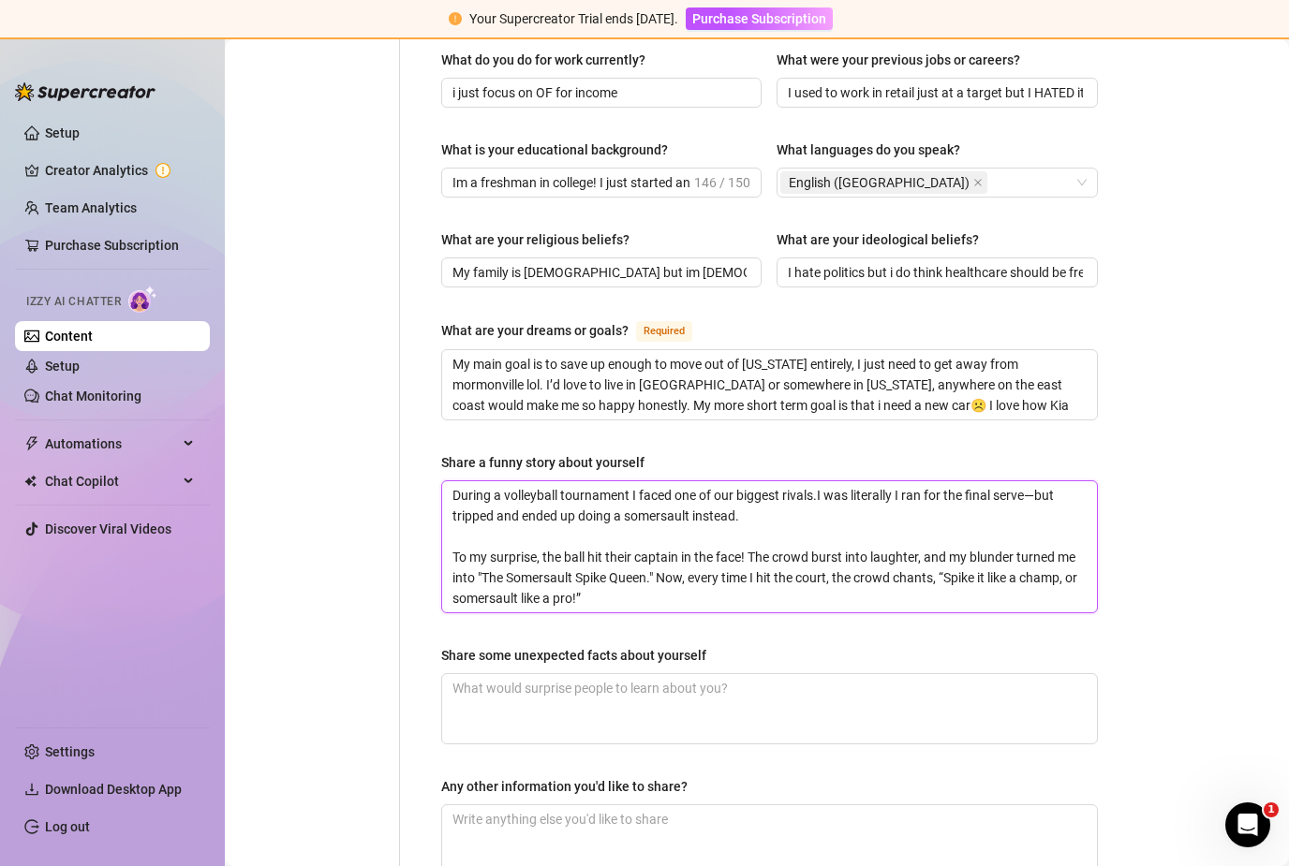
type textarea "During a volleyball tournament I faced one of our biggest rivals.I was literall…"
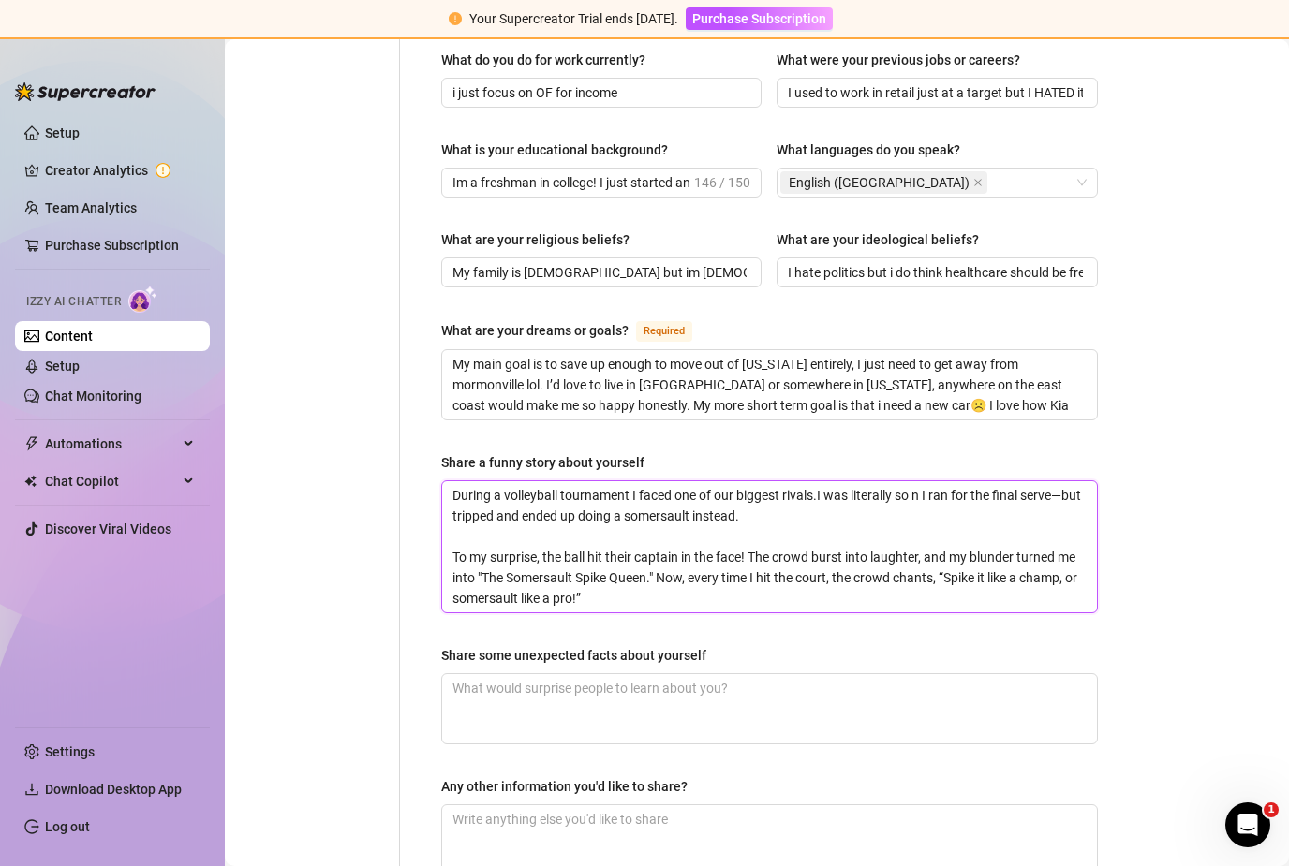
type textarea "During a volleyball tournament I faced one of our biggest rivals.I was literall…"
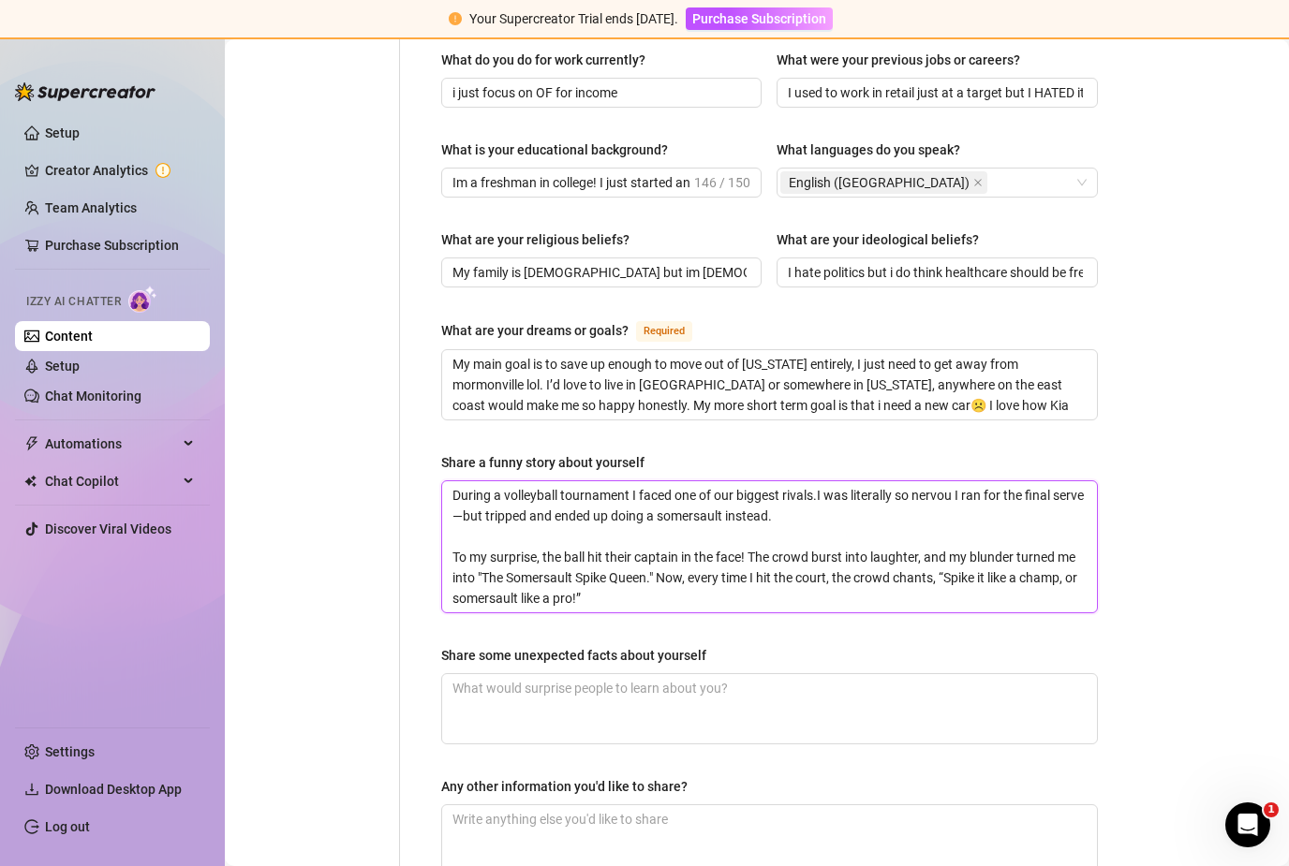
type textarea "During a volleyball tournament I faced one of our biggest rivals.I was literall…"
click at [818, 481] on textarea "During a volleyball tournament I faced one of our biggest rivals.I was literall…" at bounding box center [769, 546] width 655 height 131
type textarea "During a volleyball tournament I faced one of our biggest rivals.I was literall…"
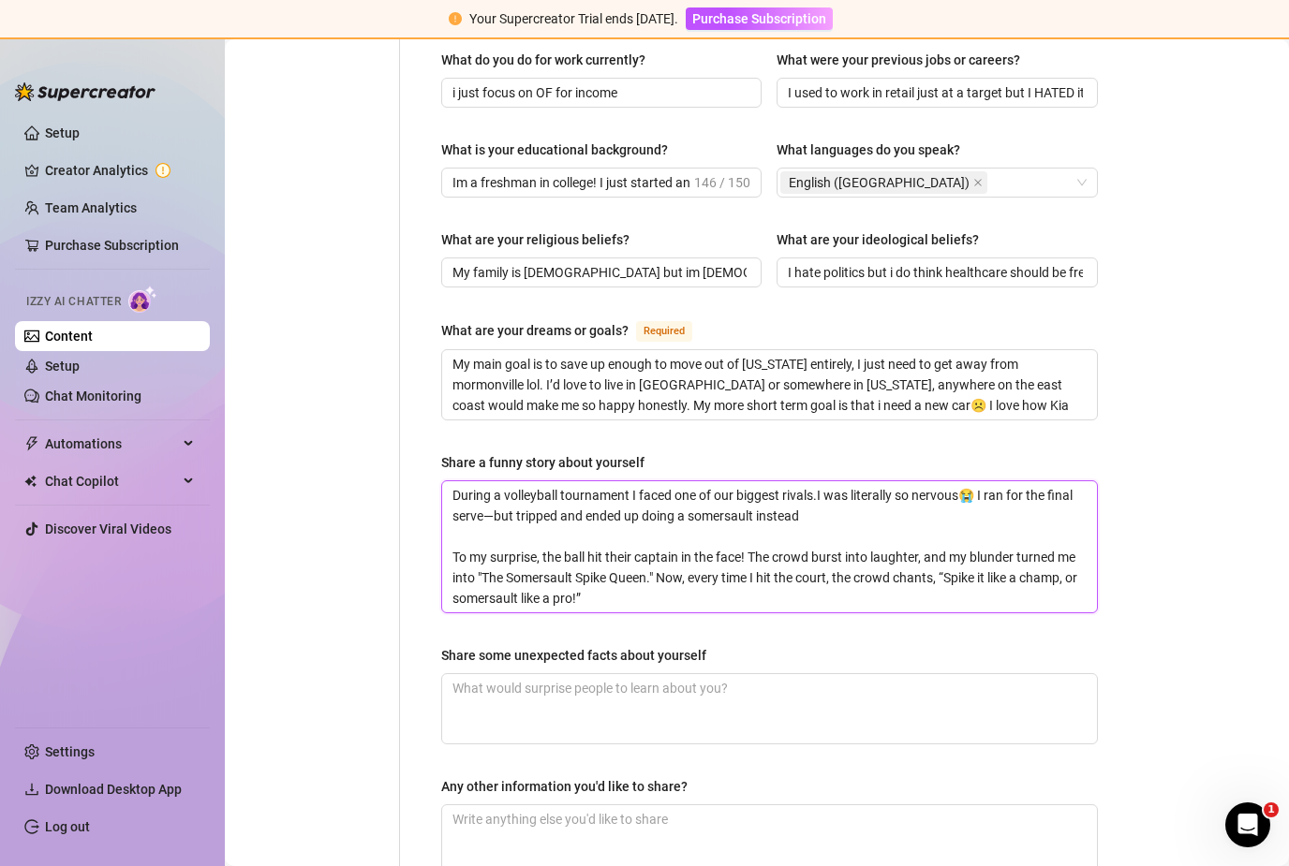
type textarea "During a volleyball tournament I faced one of our biggest rivals.I was literall…"
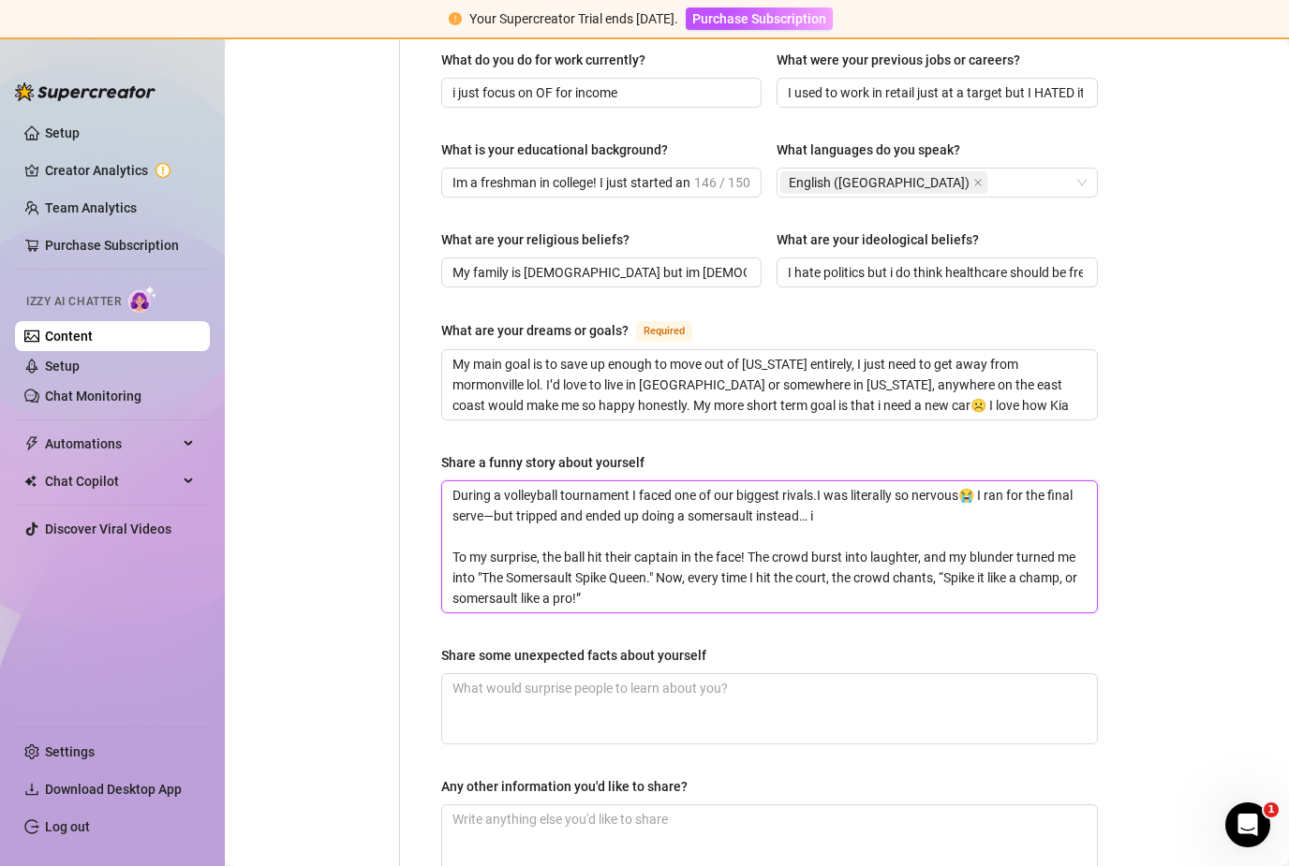
type textarea "During a volleyball tournament I faced one of our biggest rivals.I was literall…"
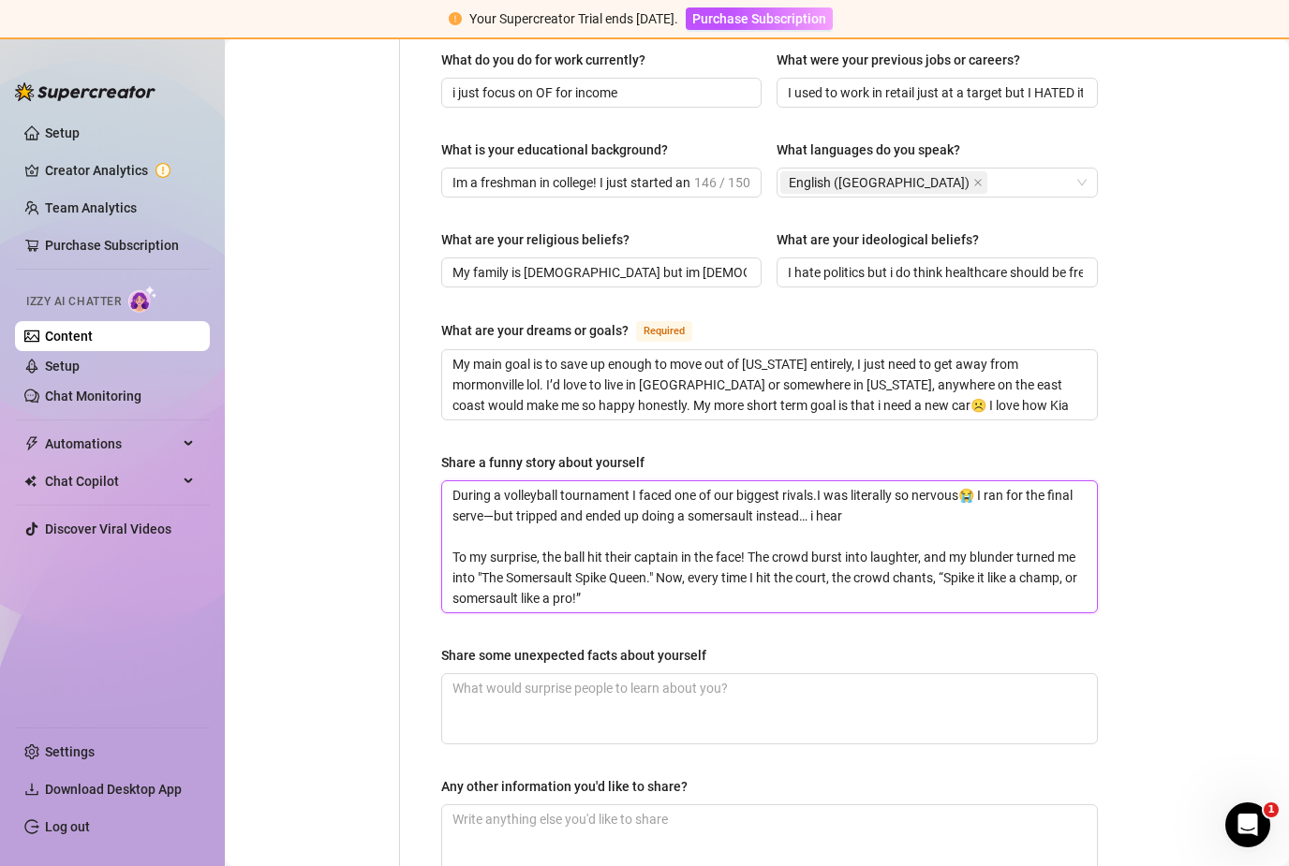
type textarea "During a volleyball tournament I faced one of our biggest rivals.I was literall…"
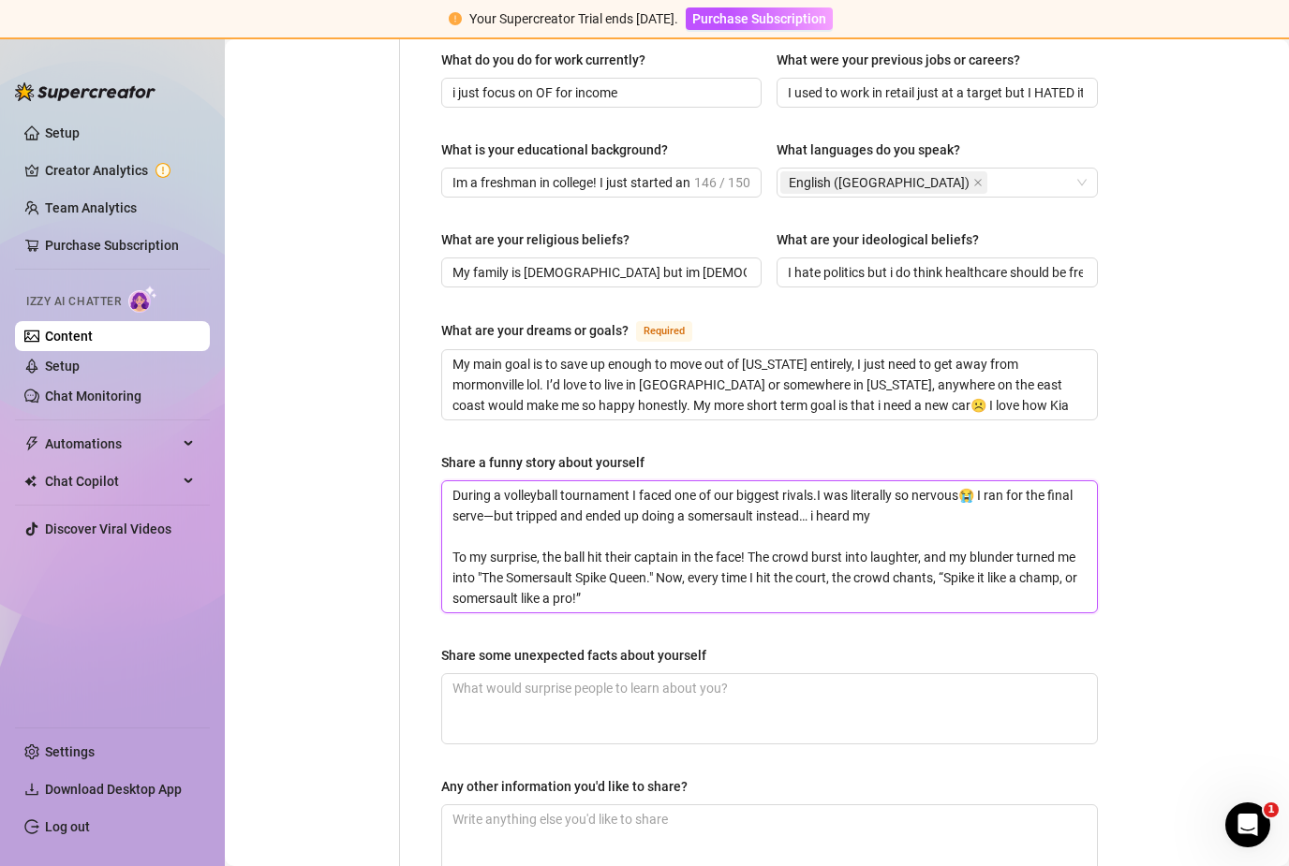
type textarea "During a volleyball tournament I faced one of our biggest rivals.I was literall…"
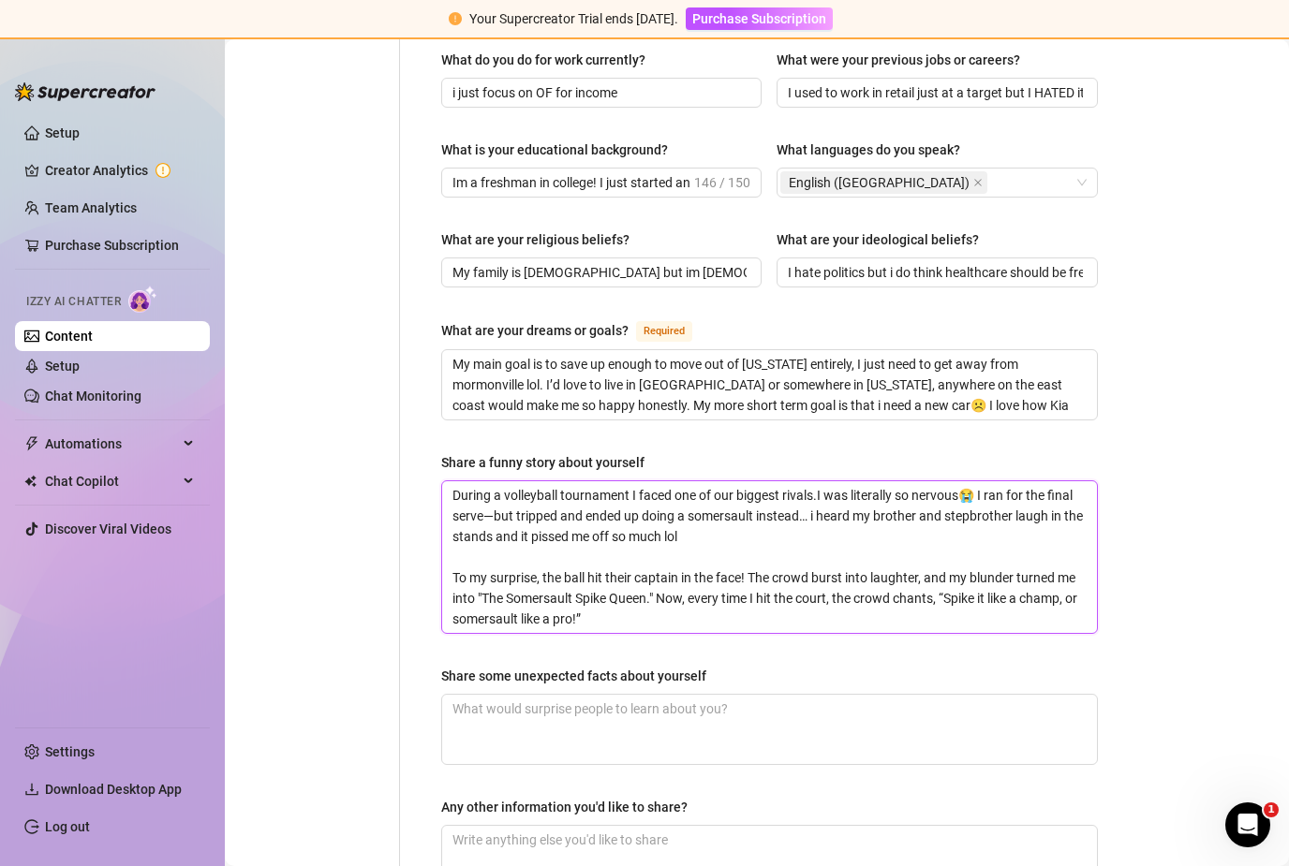
drag, startPoint x: 542, startPoint y: 488, endPoint x: 448, endPoint y: 483, distance: 94.7
click at [448, 483] on textarea "During a volleyball tournament I faced one of our biggest rivals.I was literall…" at bounding box center [769, 557] width 655 height 152
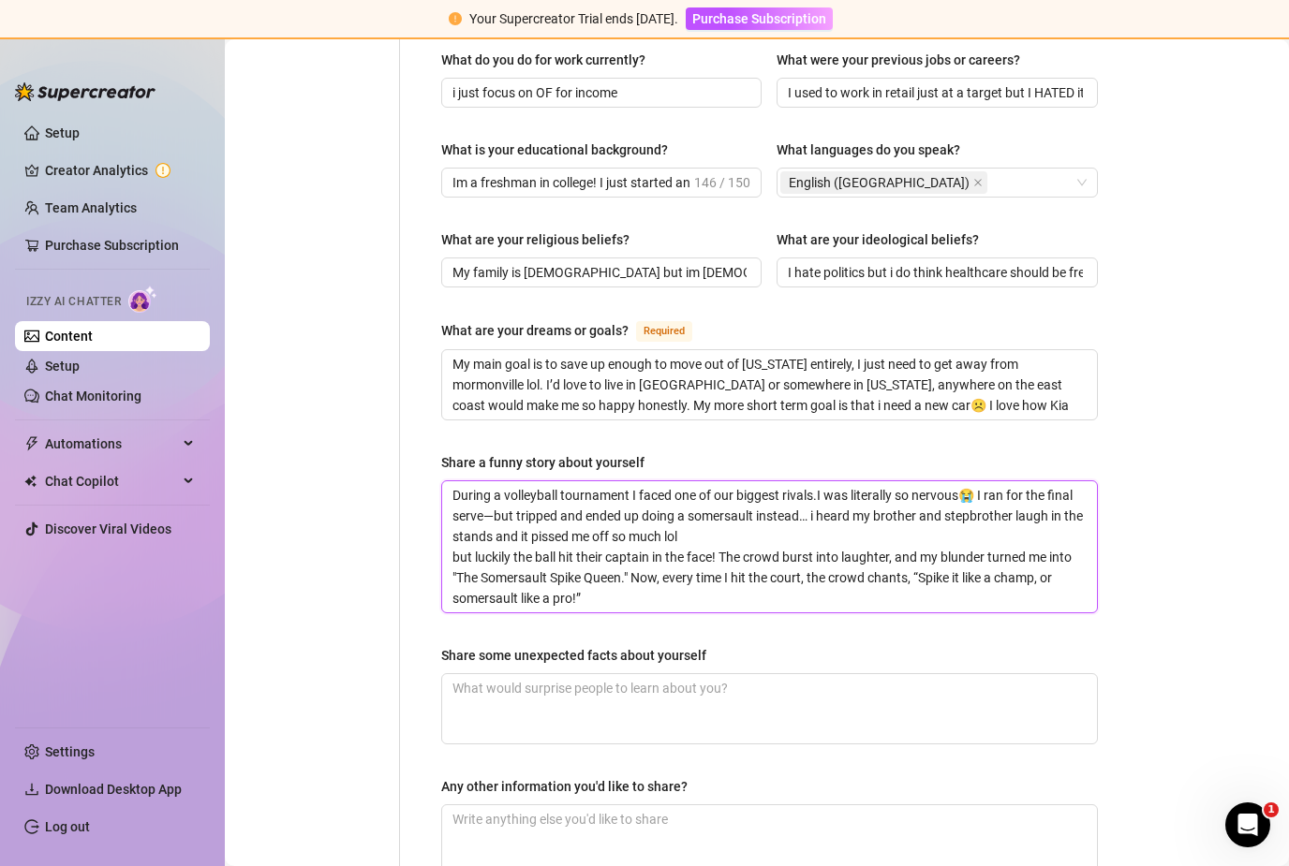
click at [718, 481] on textarea "During a volleyball tournament I faced one of our biggest rivals.I was literall…" at bounding box center [769, 546] width 655 height 131
drag, startPoint x: 646, startPoint y: 506, endPoint x: 725, endPoint y: 463, distance: 89.7
click at [725, 481] on textarea "During a volleyball tournament I faced one of our biggest rivals.I was literall…" at bounding box center [769, 546] width 655 height 131
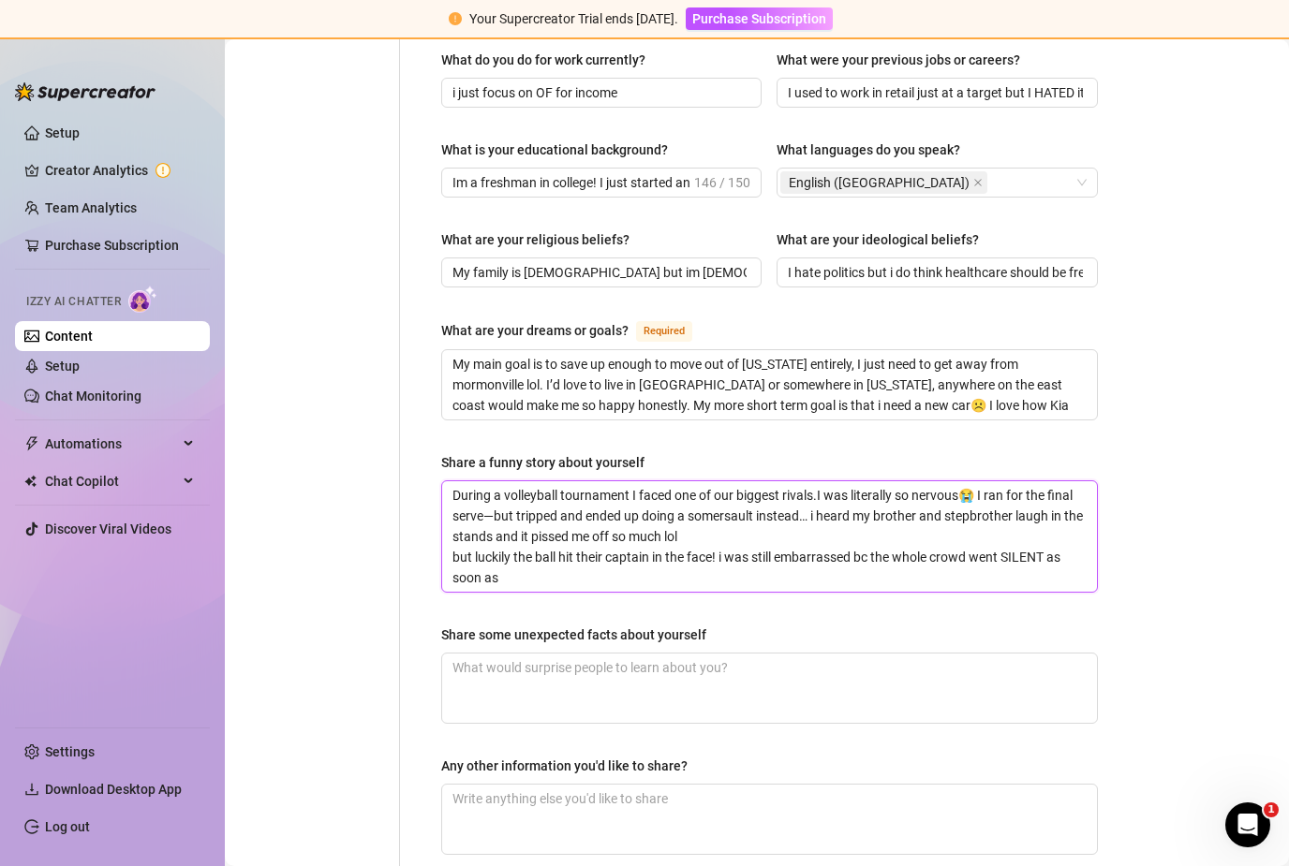
click at [719, 481] on textarea "During a volleyball tournament I faced one of our biggest rivals.I was literall…" at bounding box center [769, 536] width 655 height 111
click at [646, 494] on textarea "During a volleyball tournament I faced one of our biggest rivals.I was literall…" at bounding box center [769, 536] width 655 height 111
click at [753, 481] on textarea "During a volleyball tournament I faced one of our biggest rivals.I was literall…" at bounding box center [769, 536] width 655 height 111
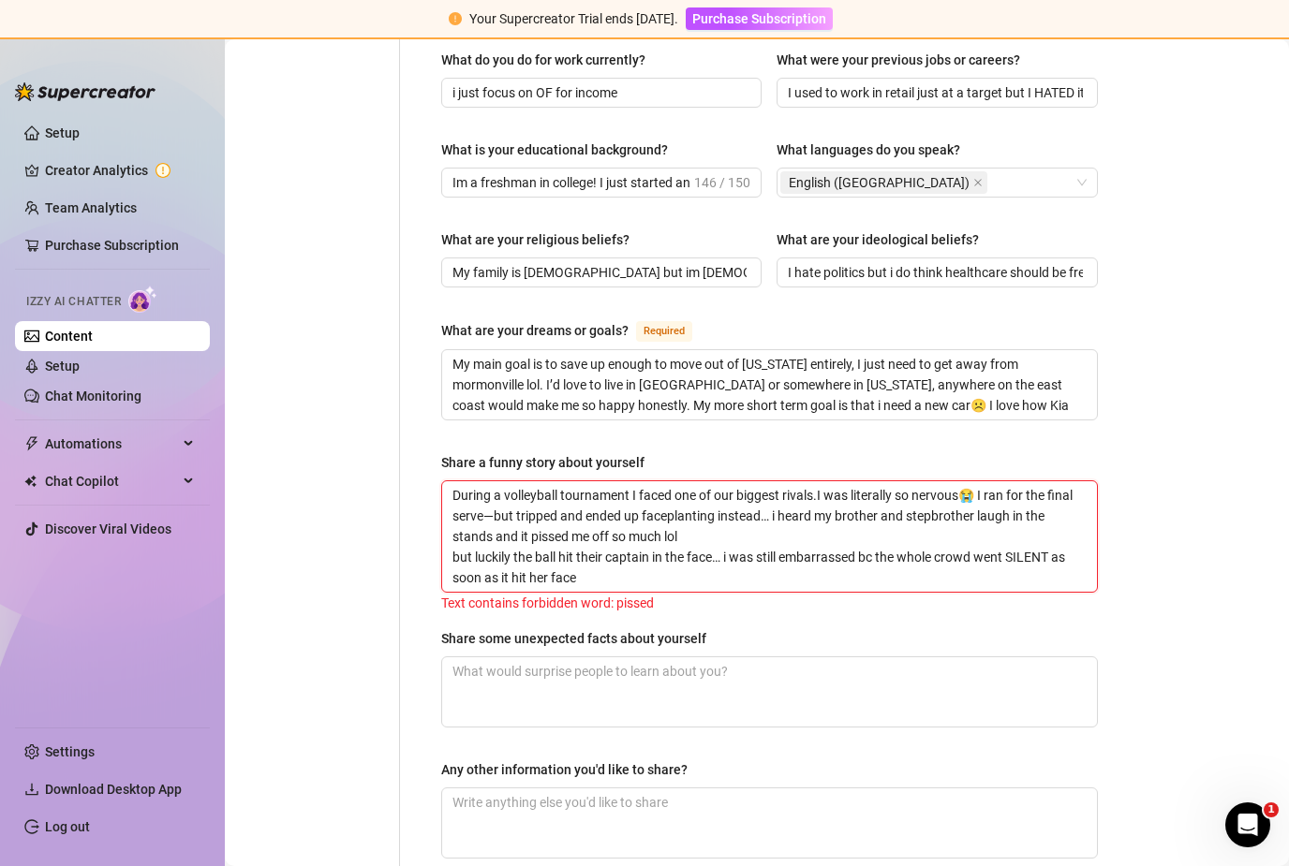
drag, startPoint x: 610, startPoint y: 450, endPoint x: 531, endPoint y: 448, distance: 78.7
click at [531, 481] on textarea "During a volleyball tournament I faced one of our biggest rivals.I was literall…" at bounding box center [769, 536] width 655 height 111
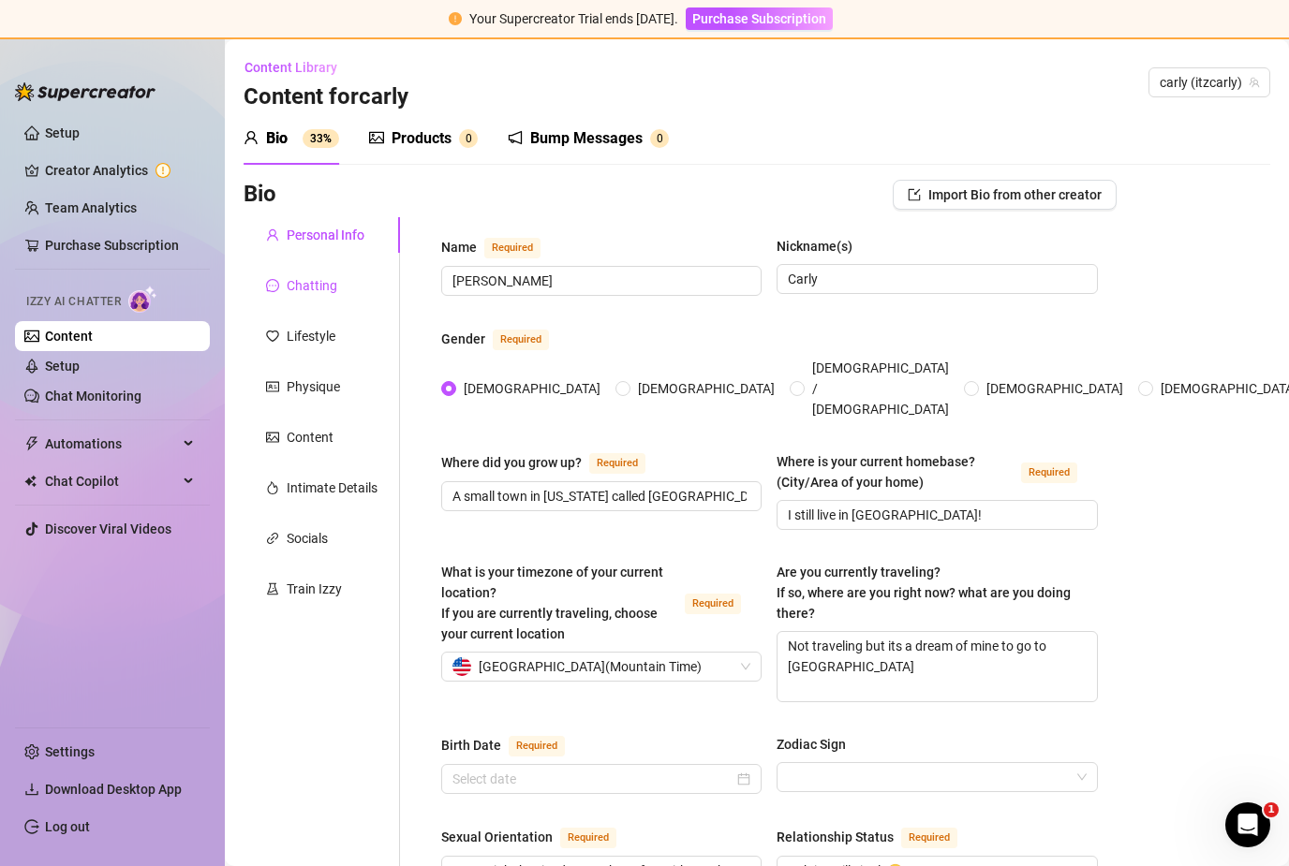
click at [335, 275] on div "Chatting" at bounding box center [312, 285] width 51 height 21
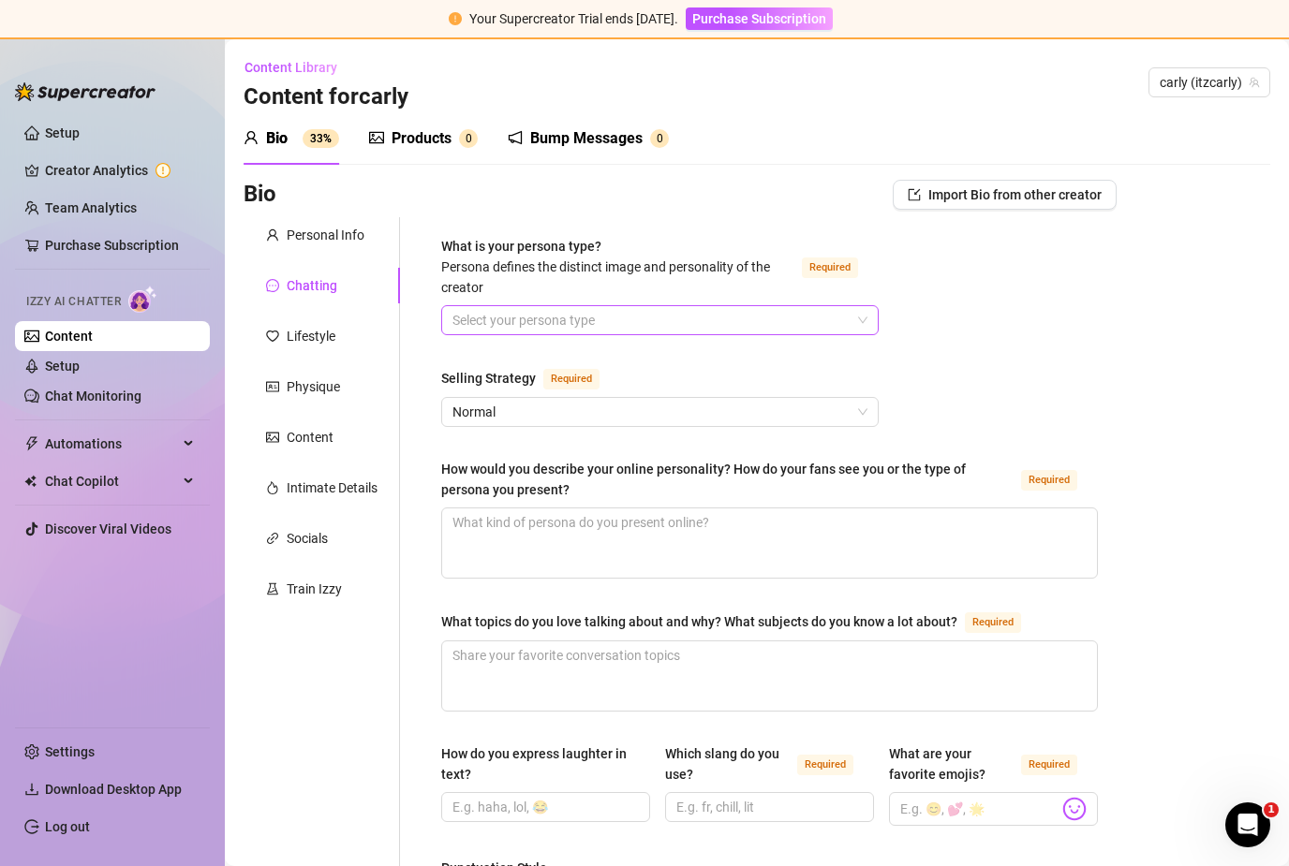
click at [868, 305] on div "Select your persona type" at bounding box center [659, 320] width 437 height 30
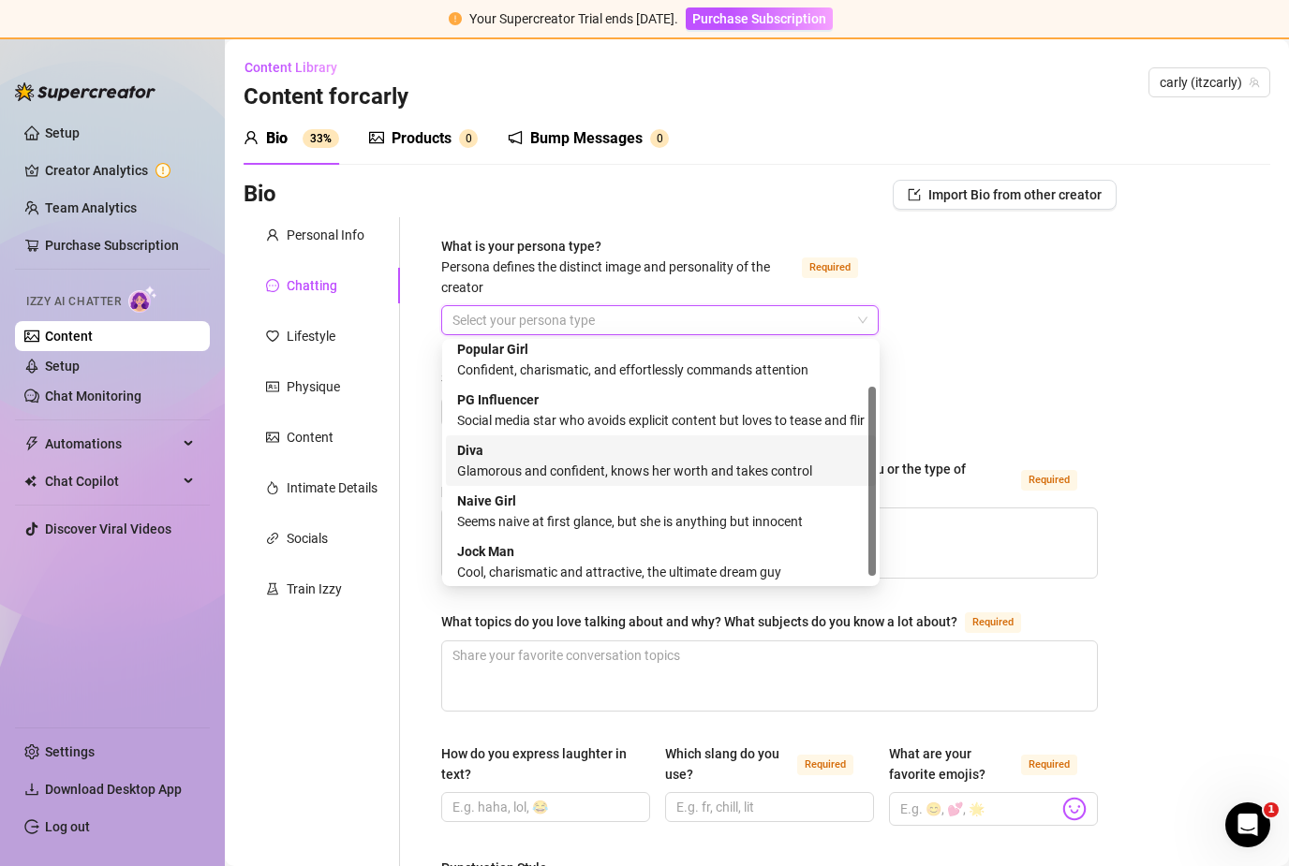
scroll to position [64, 0]
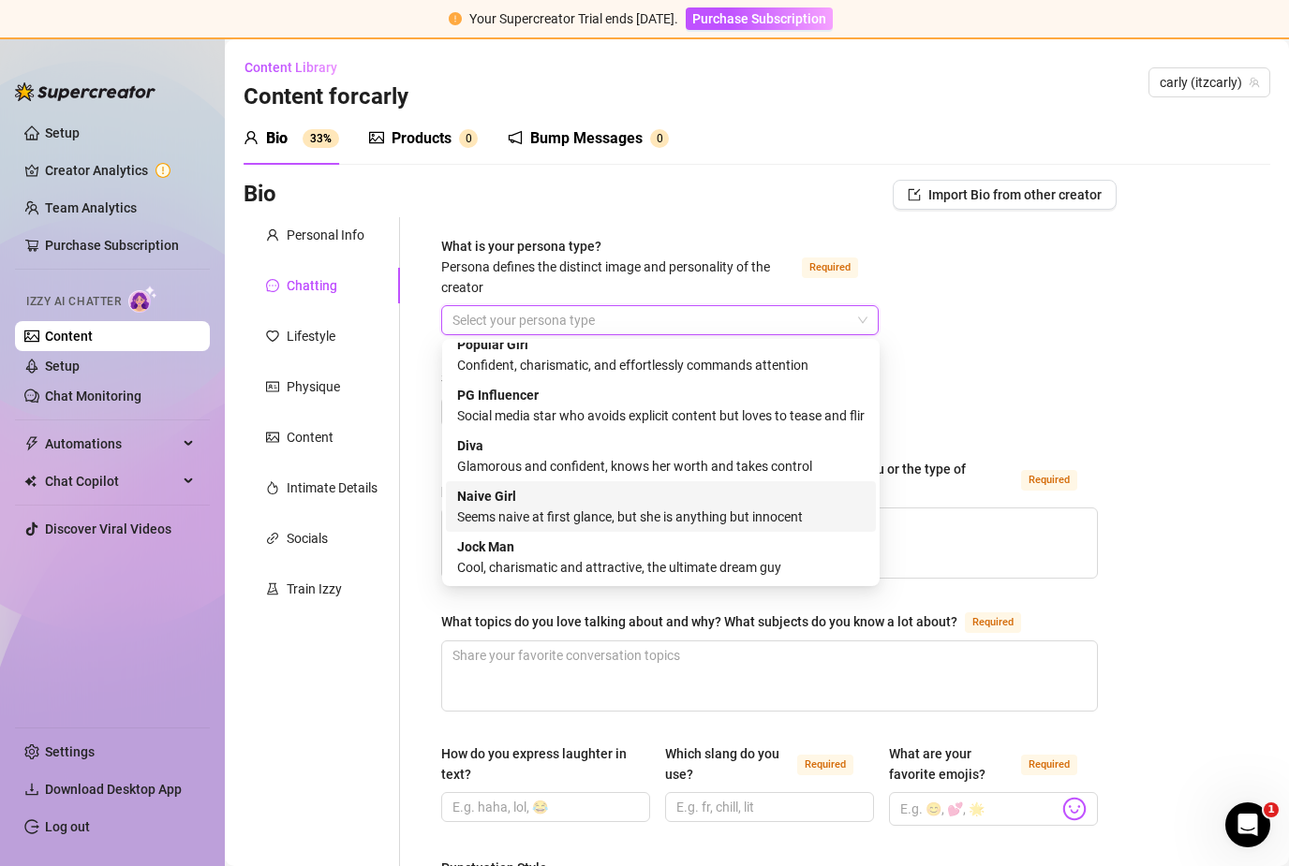
click at [574, 486] on div "Naive Girl Seems naive at first glance, but she is anything but innocent" at bounding box center [660, 506] width 407 height 41
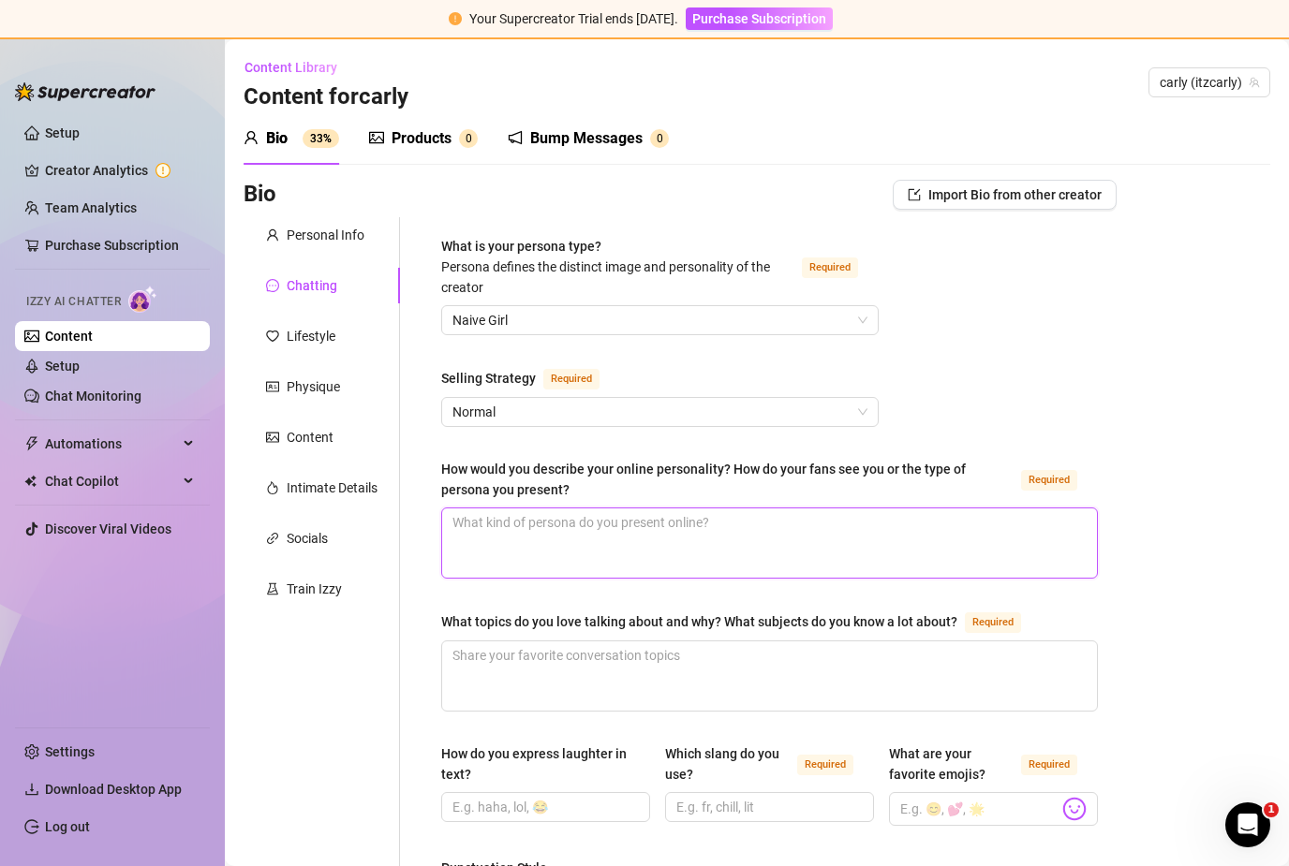
click at [735, 509] on textarea "How would you describe your online personality? How do your fans see you or the…" at bounding box center [769, 543] width 655 height 69
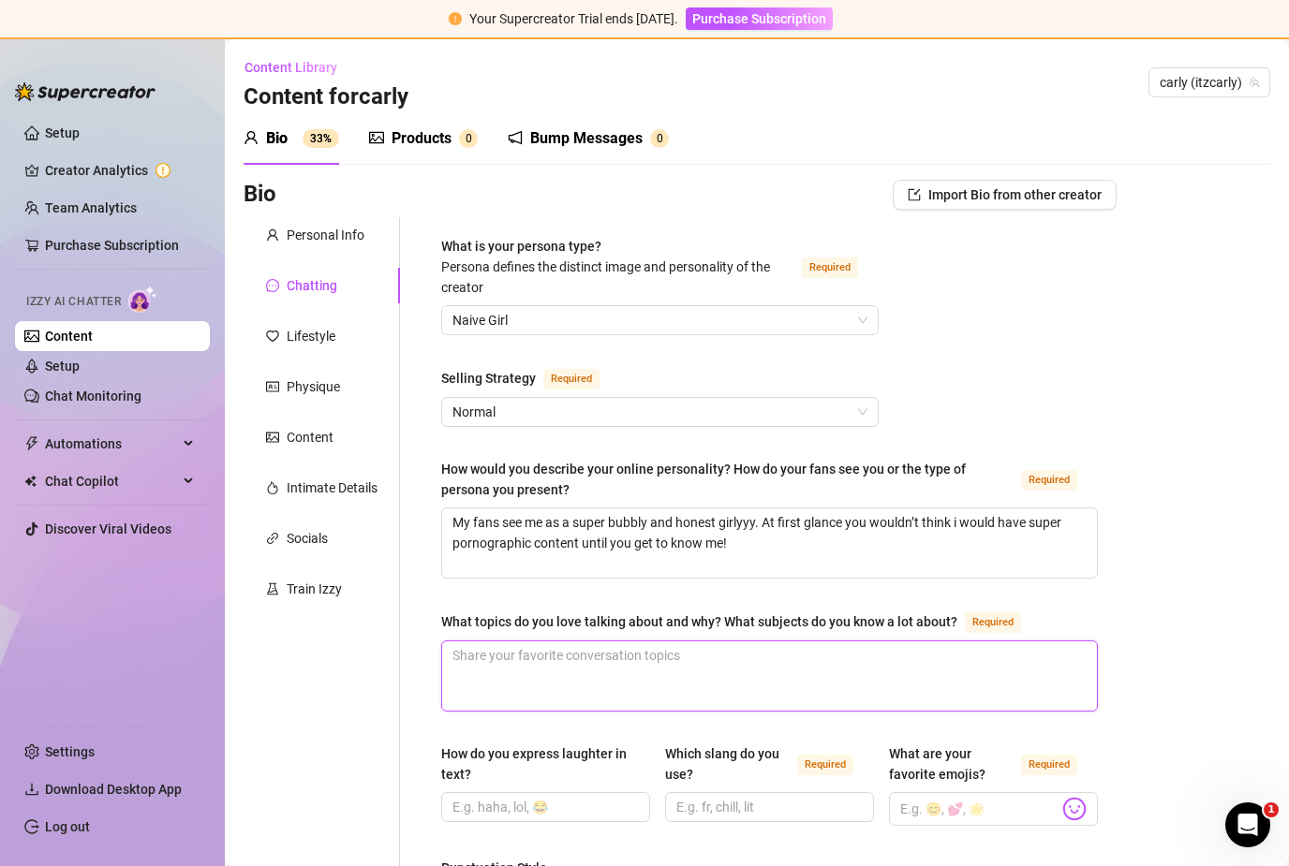
click at [601, 642] on textarea "What topics do you love talking about and why? What subjects do you know a lot …" at bounding box center [769, 676] width 655 height 69
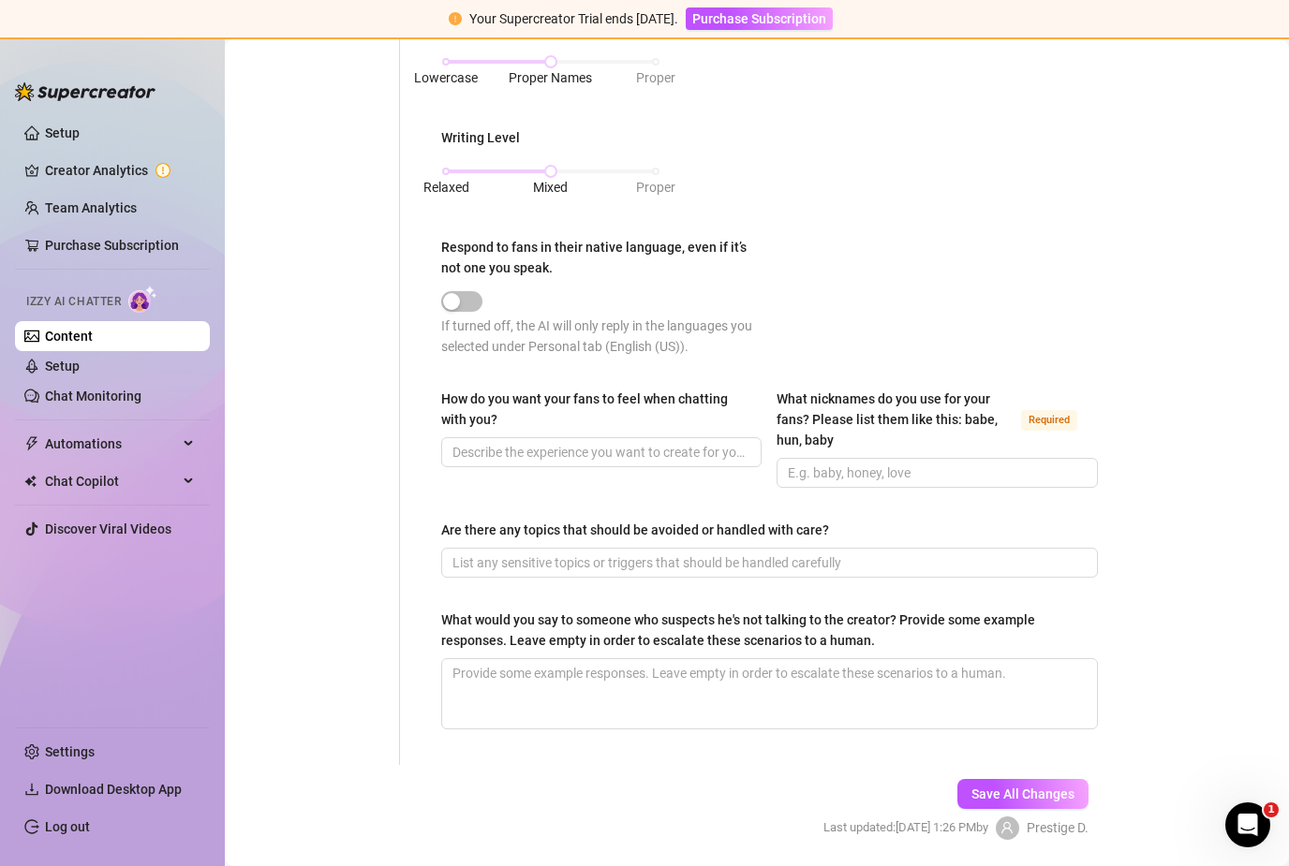
scroll to position [949, 0]
click at [1053, 780] on button "Save All Changes" at bounding box center [1022, 795] width 131 height 30
